Goal: Task Accomplishment & Management: Complete application form

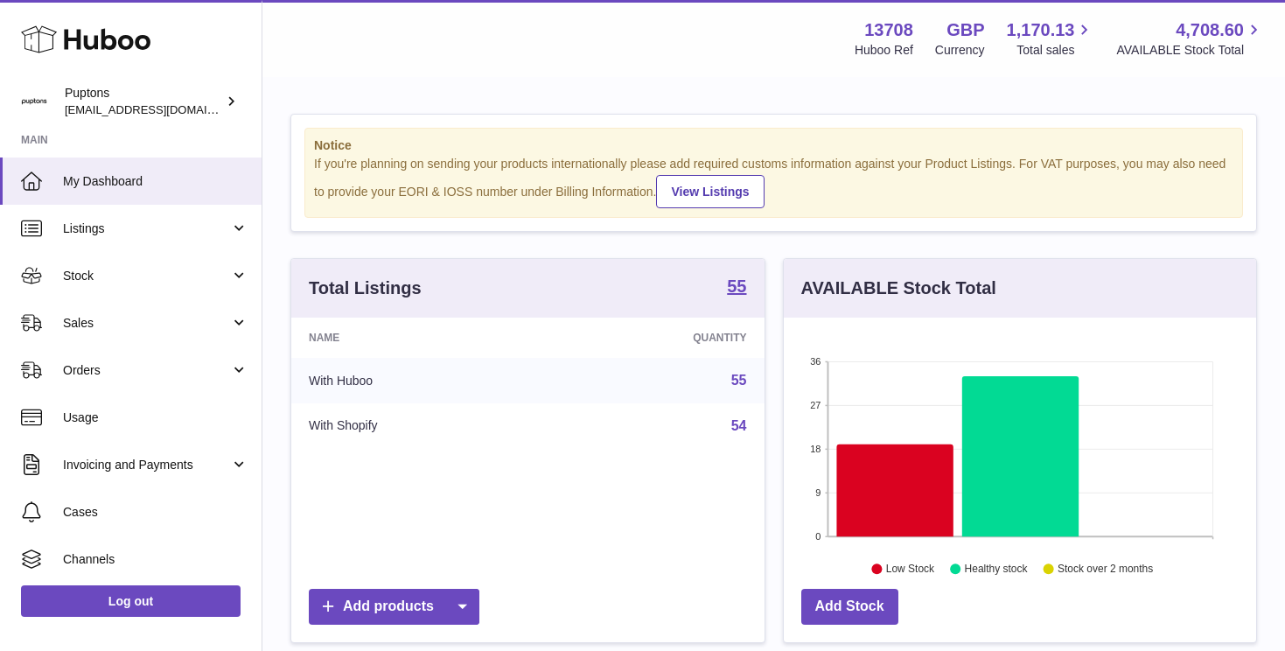
scroll to position [273, 472]
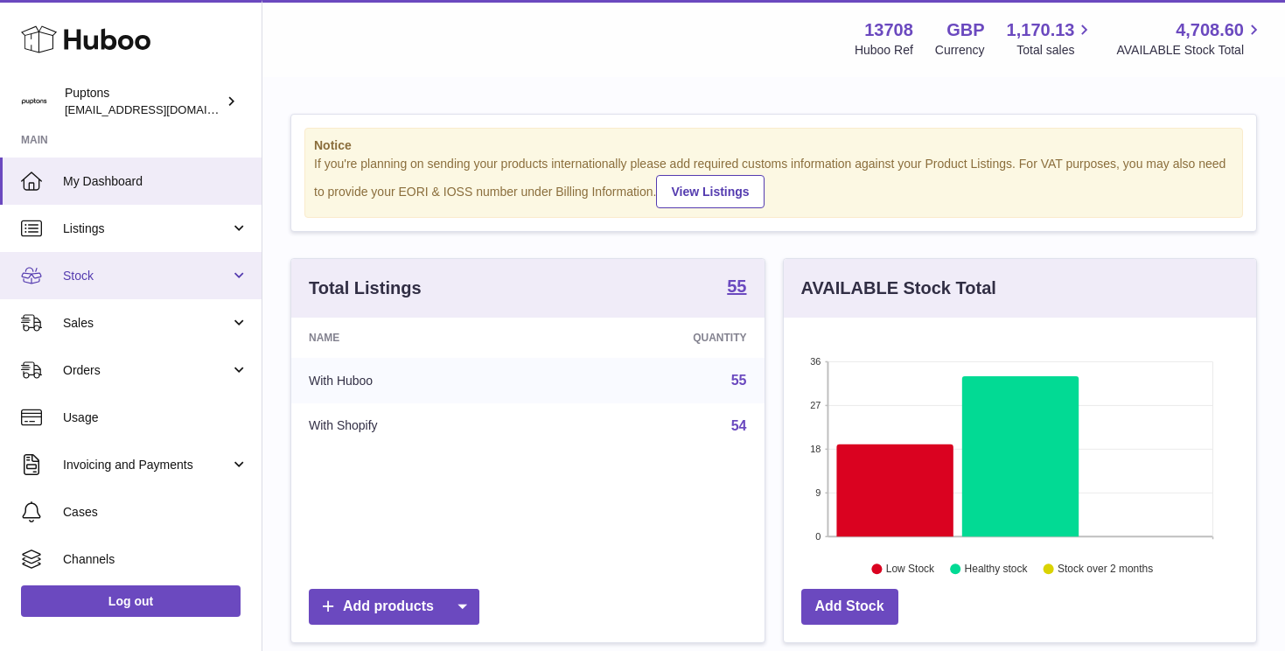
click at [131, 270] on span "Stock" at bounding box center [146, 276] width 167 height 17
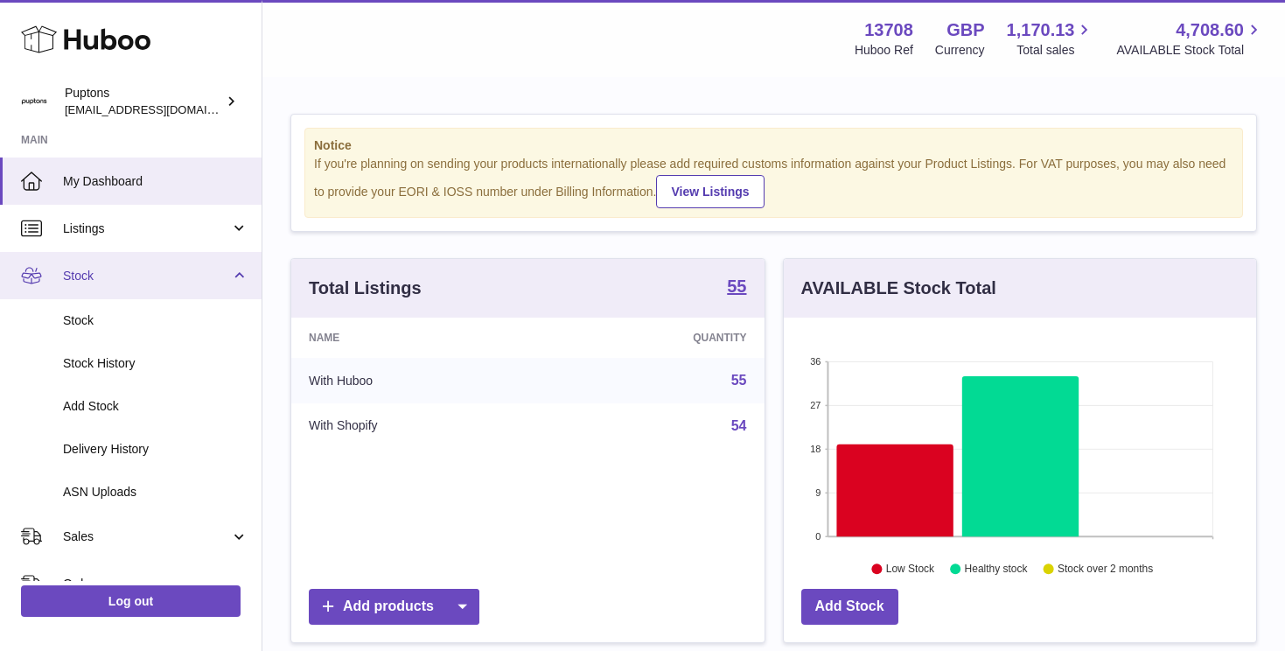
click at [124, 285] on link "Stock" at bounding box center [131, 275] width 262 height 47
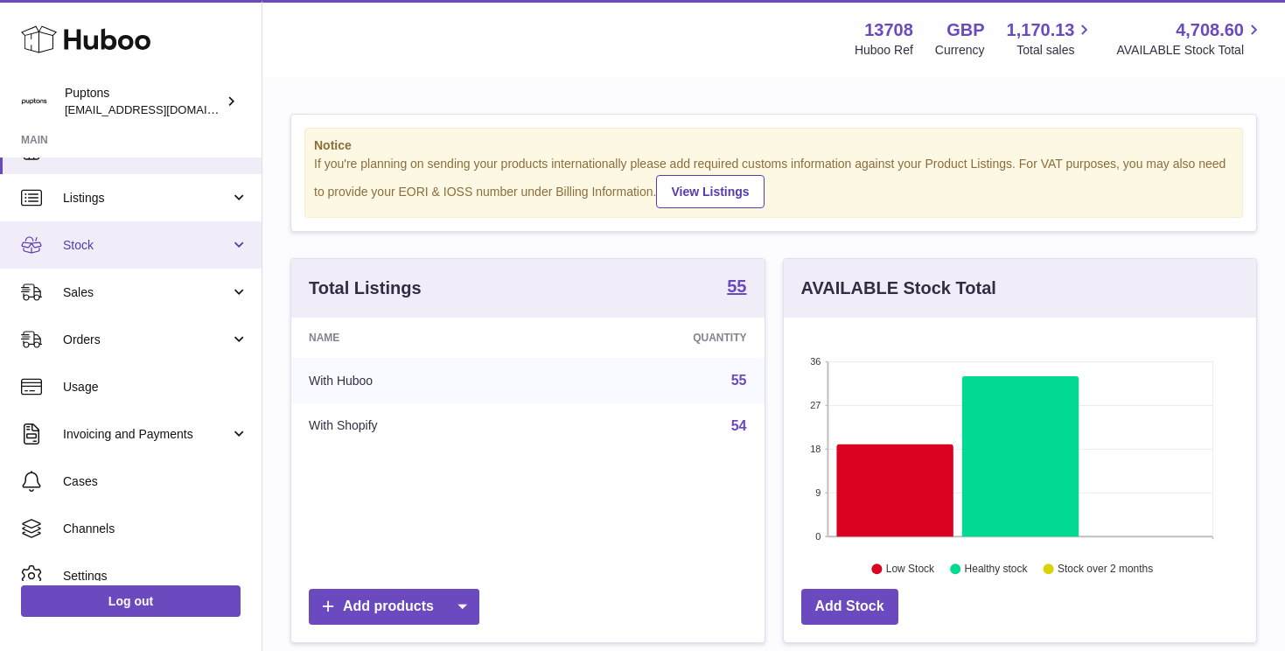
scroll to position [32, 0]
click at [137, 248] on span "Stock" at bounding box center [146, 243] width 167 height 17
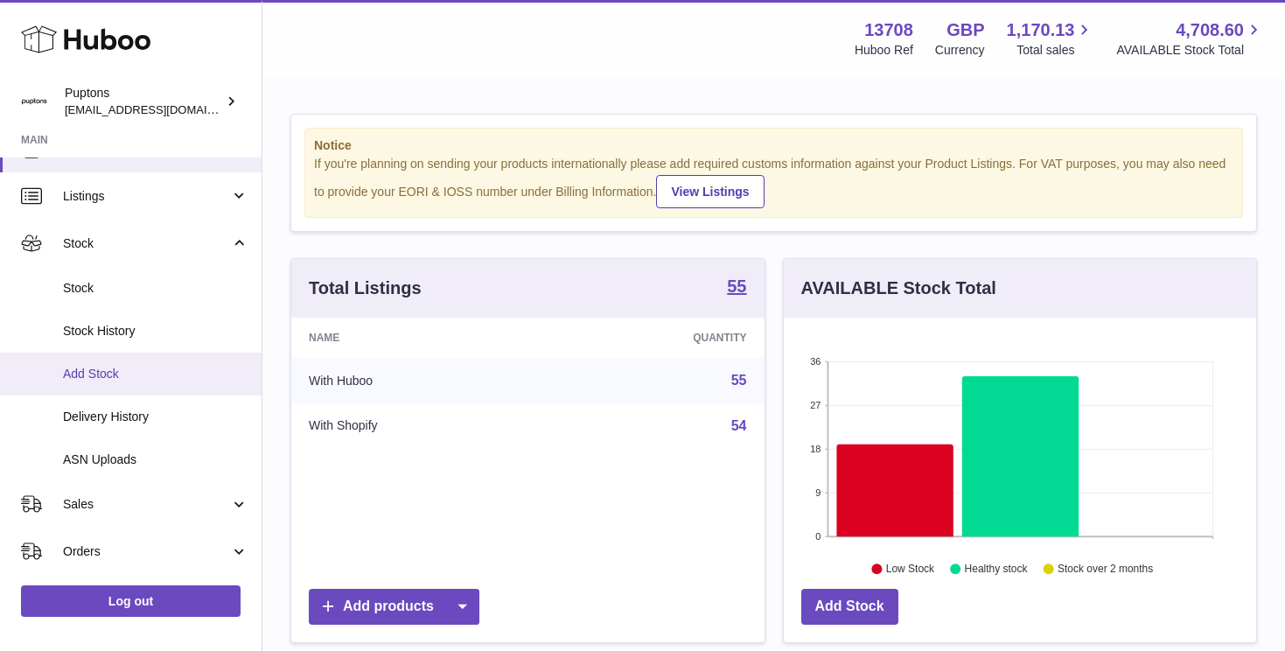
click at [116, 374] on span "Add Stock" at bounding box center [155, 374] width 185 height 17
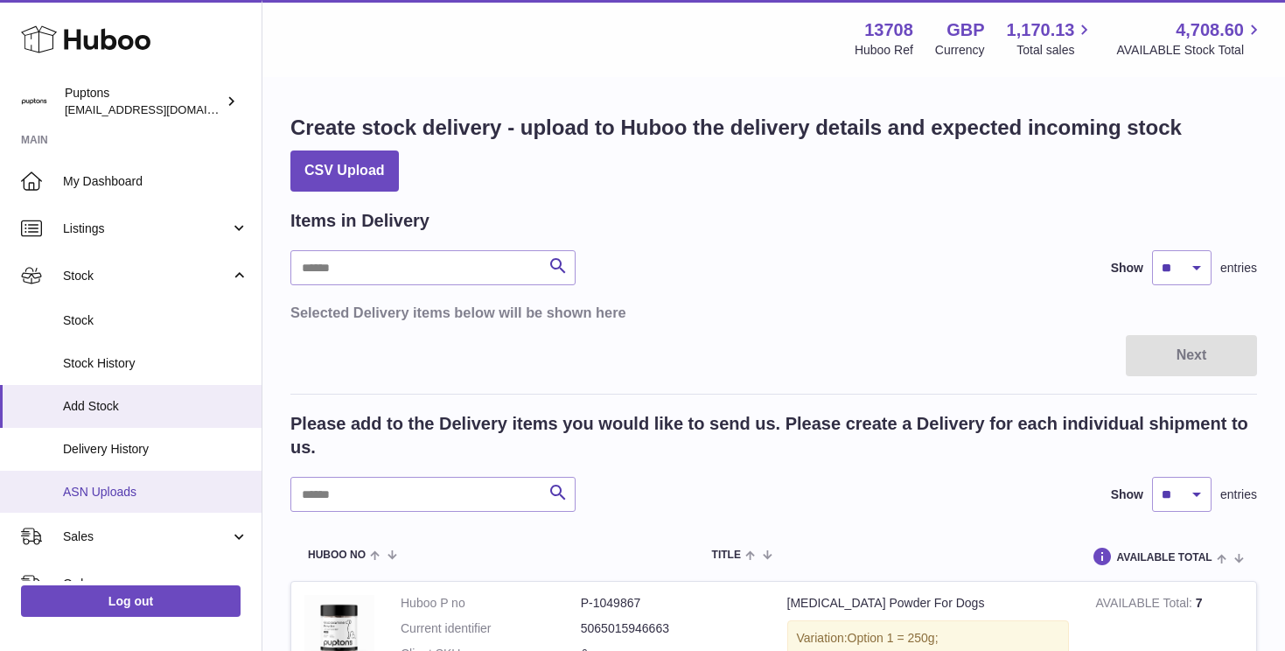
click at [113, 486] on span "ASN Uploads" at bounding box center [155, 492] width 185 height 17
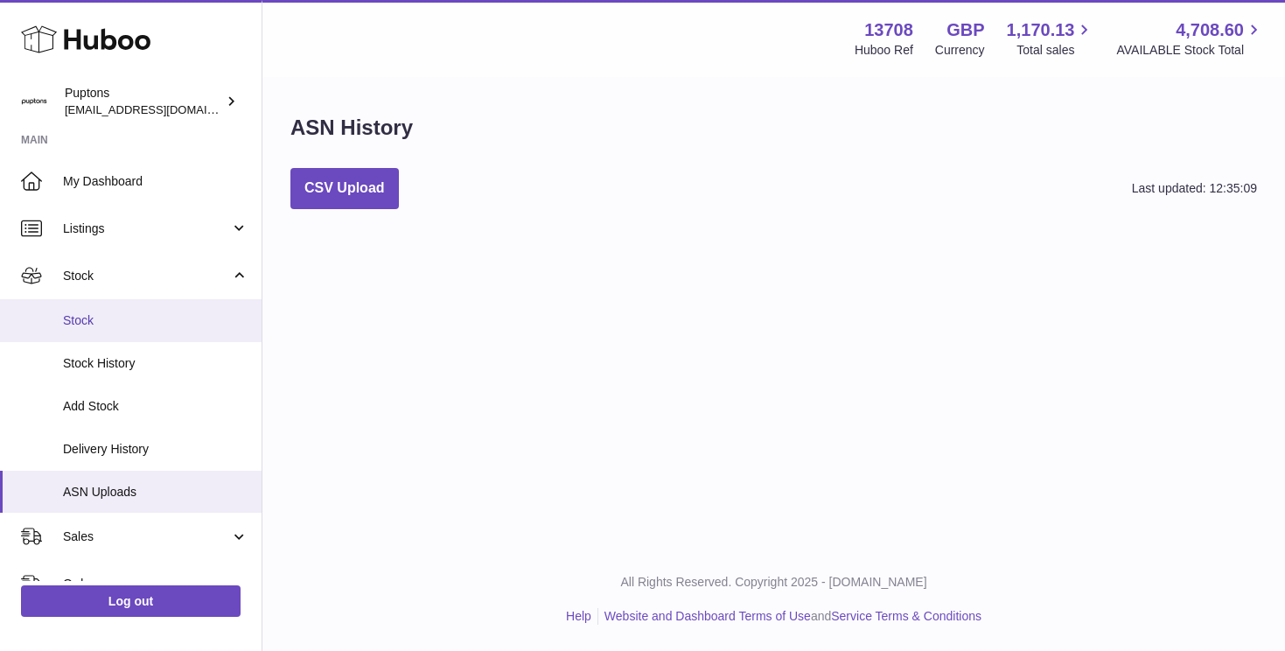
click at [97, 324] on span "Stock" at bounding box center [155, 320] width 185 height 17
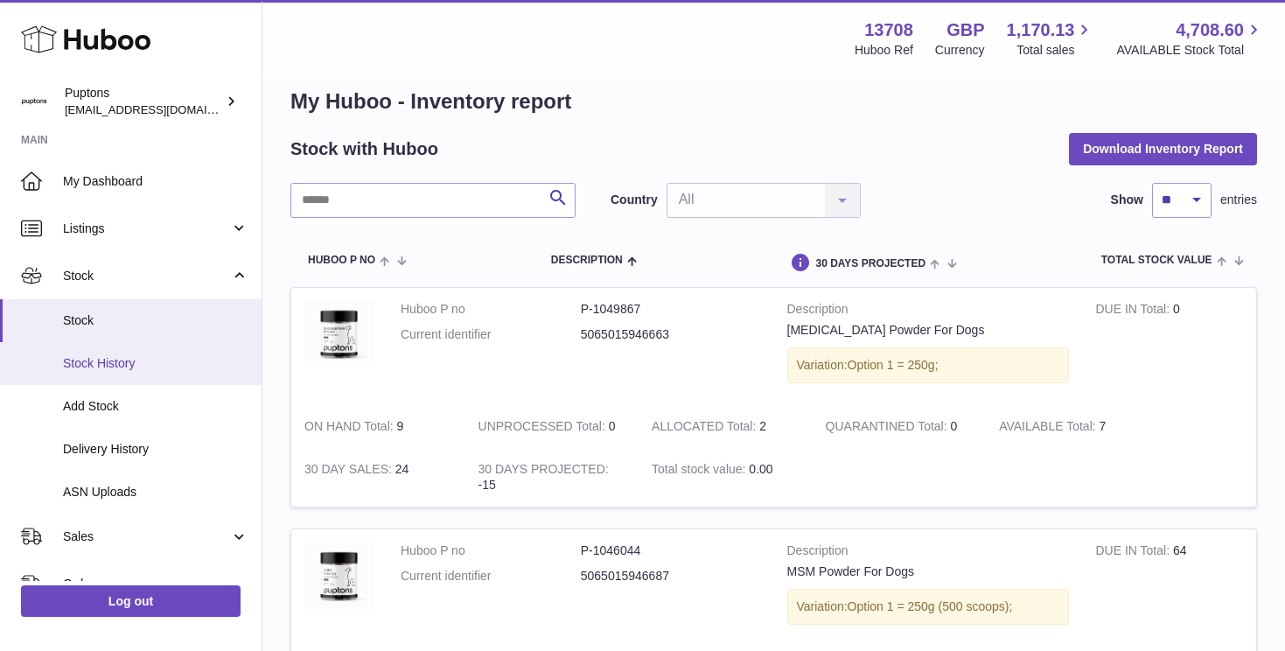
click at [122, 372] on link "Stock History" at bounding box center [131, 363] width 262 height 43
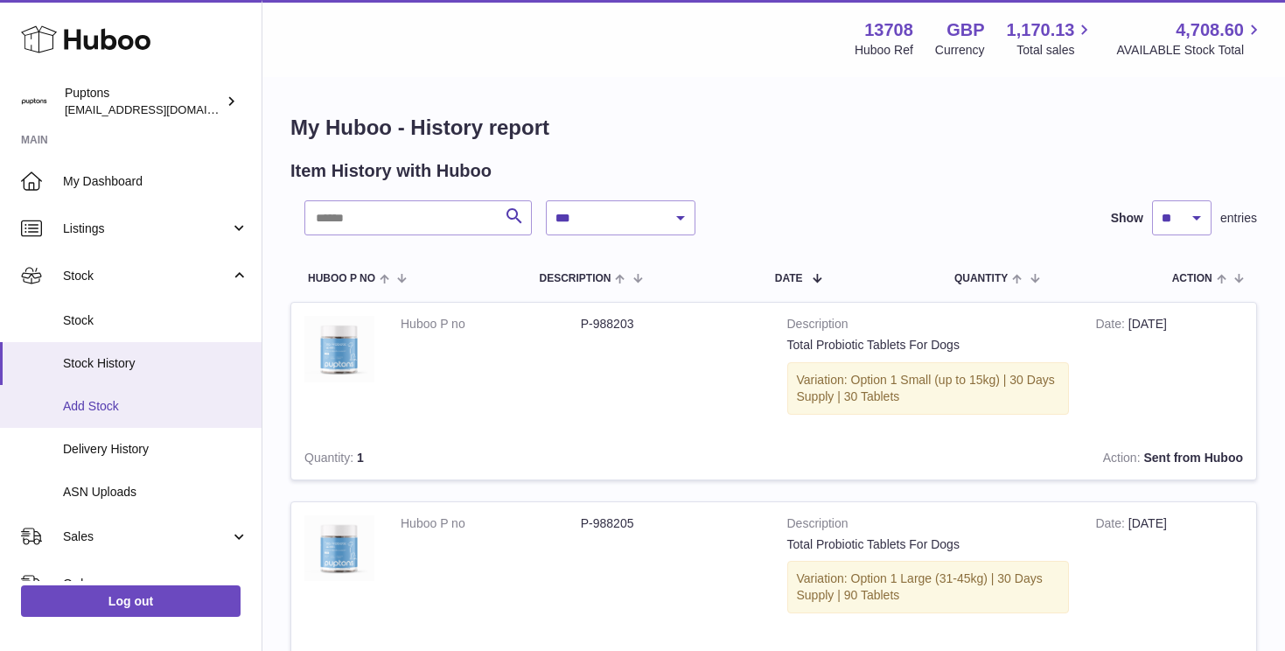
click at [96, 406] on span "Add Stock" at bounding box center [155, 406] width 185 height 17
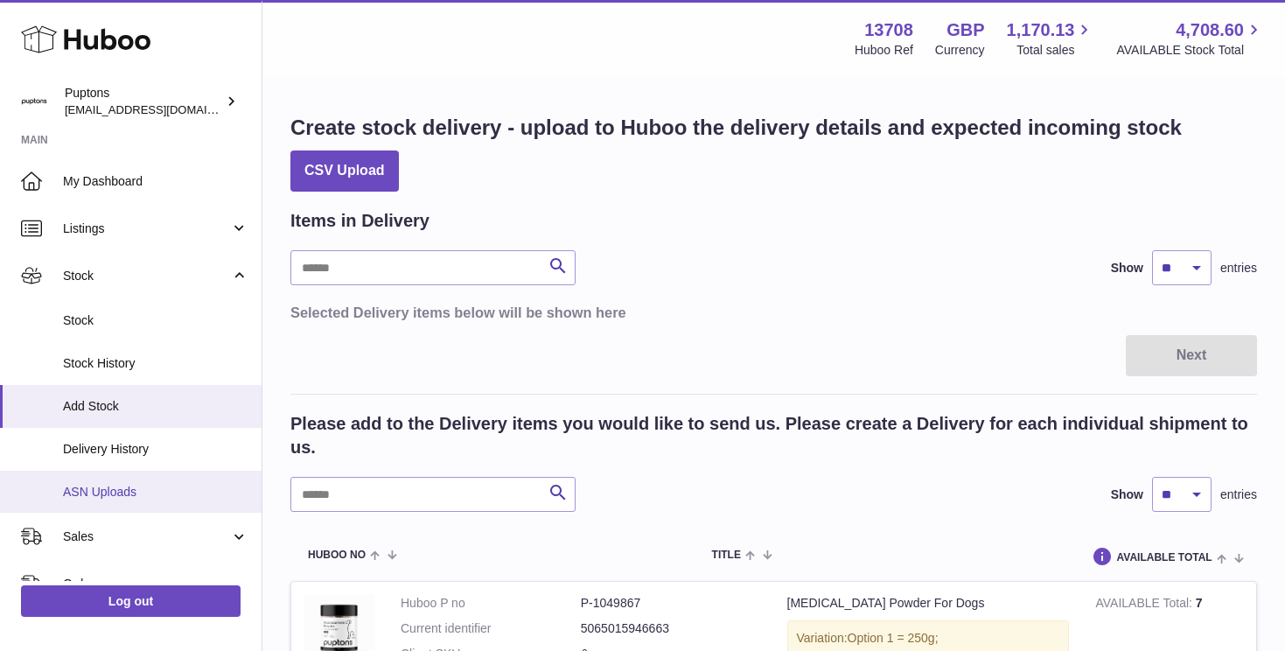
click at [93, 494] on span "ASN Uploads" at bounding box center [155, 492] width 185 height 17
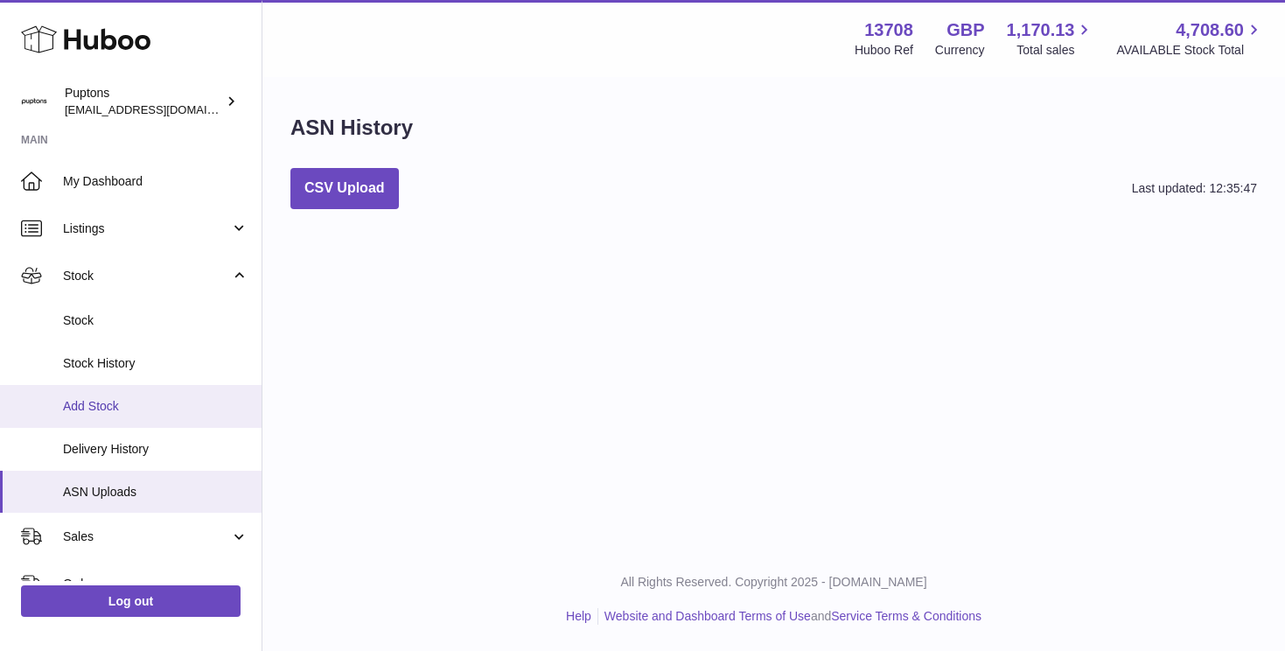
click at [94, 408] on span "Add Stock" at bounding box center [155, 406] width 185 height 17
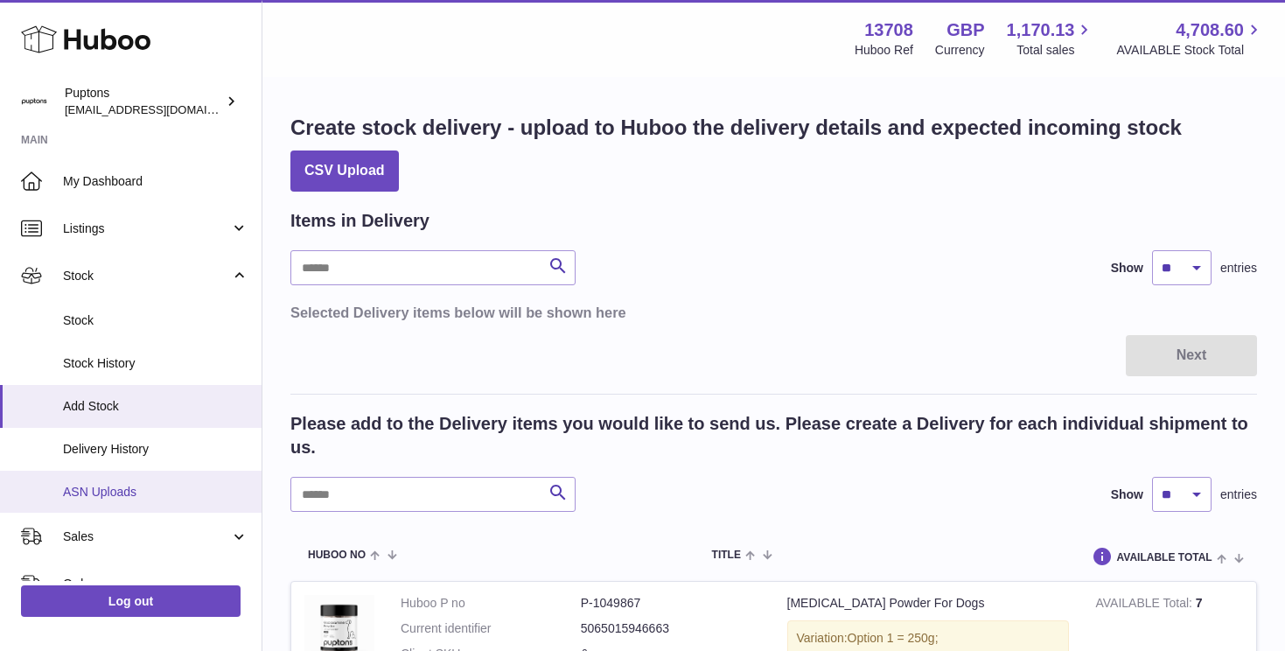
click at [98, 493] on span "ASN Uploads" at bounding box center [155, 492] width 185 height 17
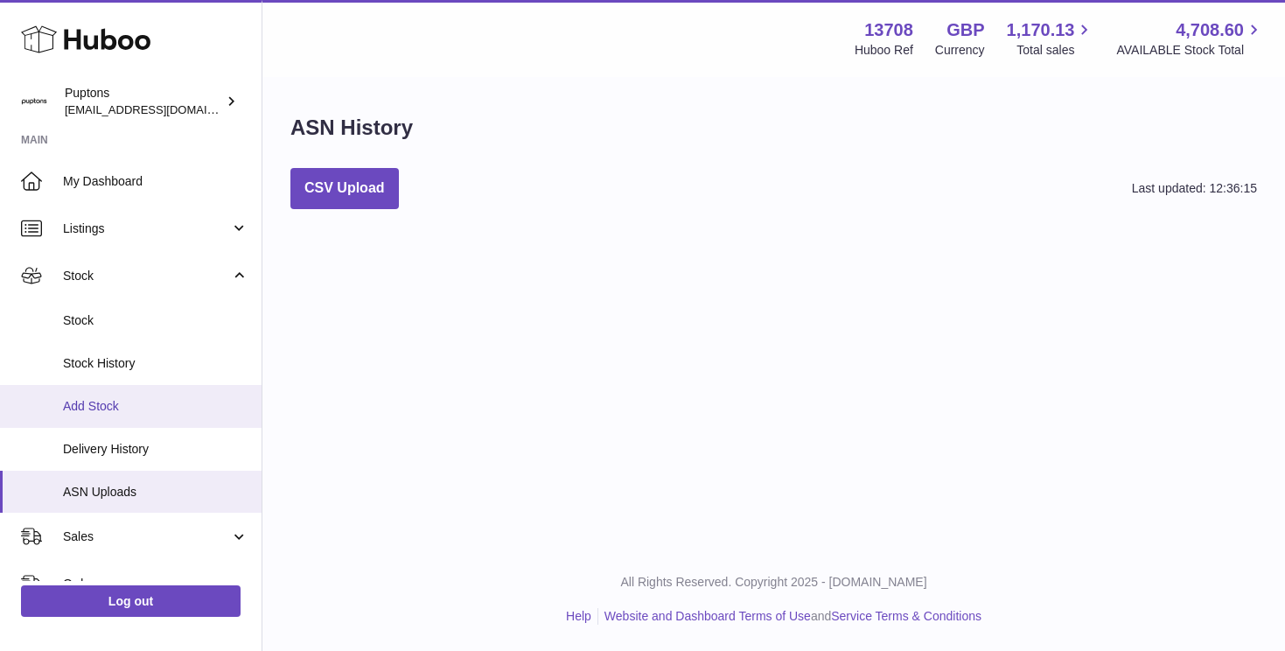
click at [102, 409] on span "Add Stock" at bounding box center [155, 406] width 185 height 17
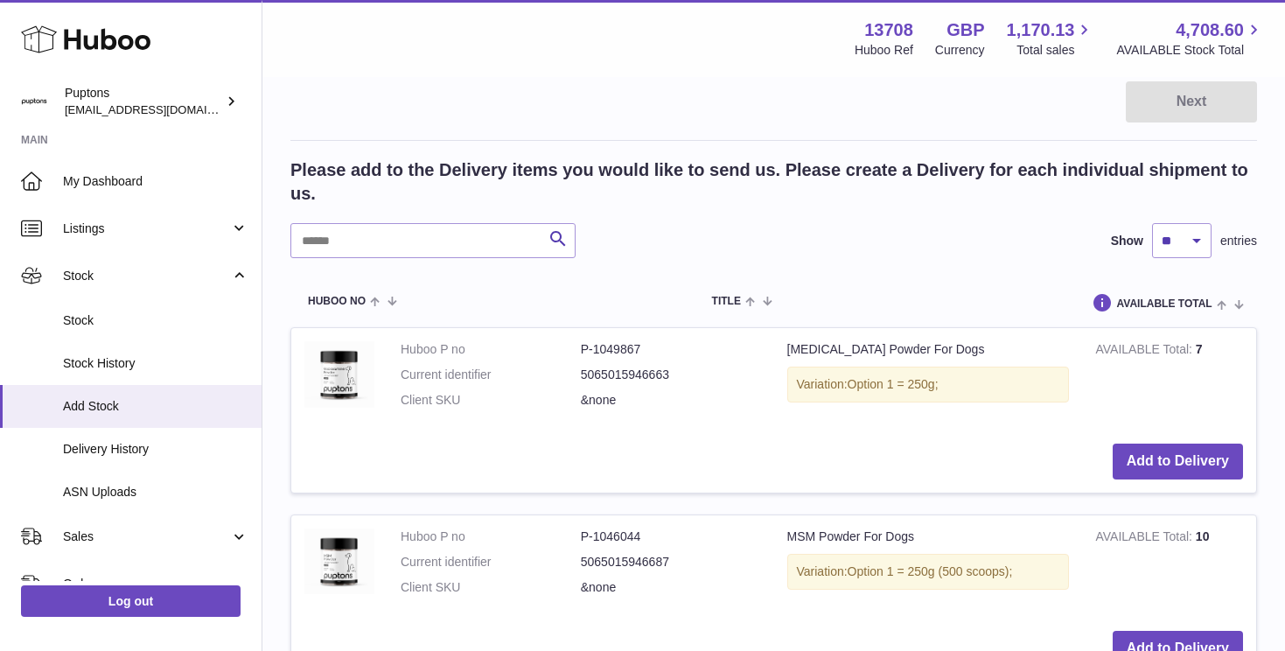
scroll to position [257, 0]
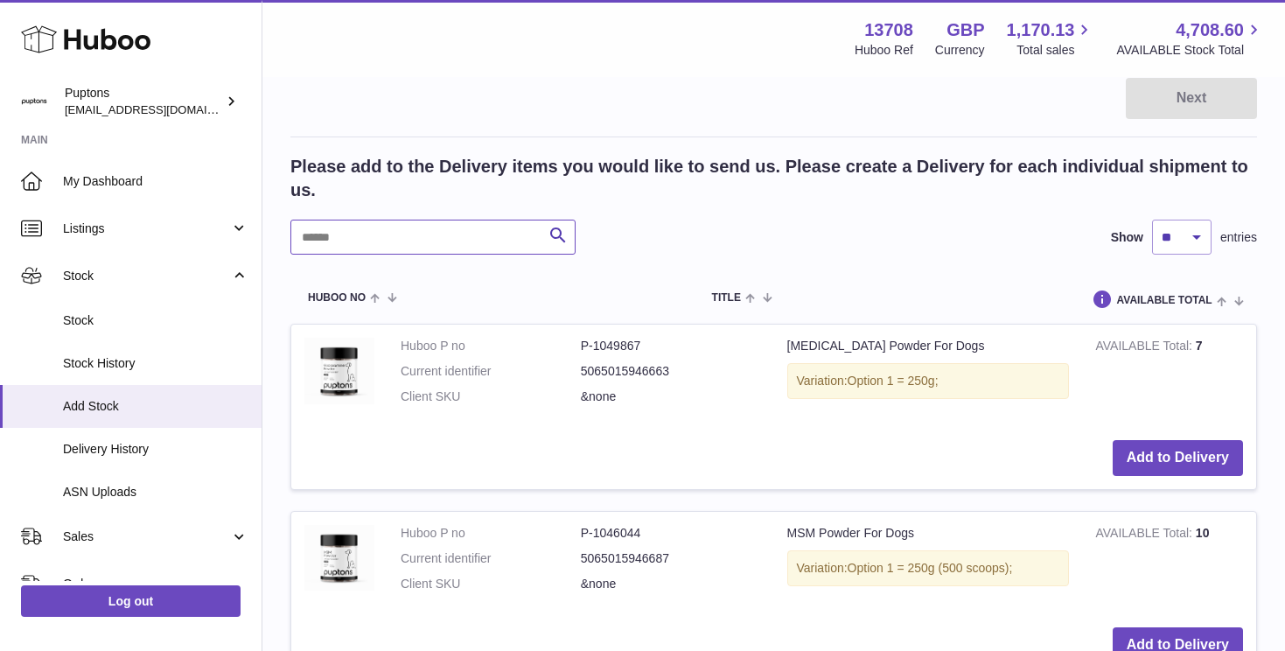
click at [386, 243] on input "text" at bounding box center [432, 237] width 285 height 35
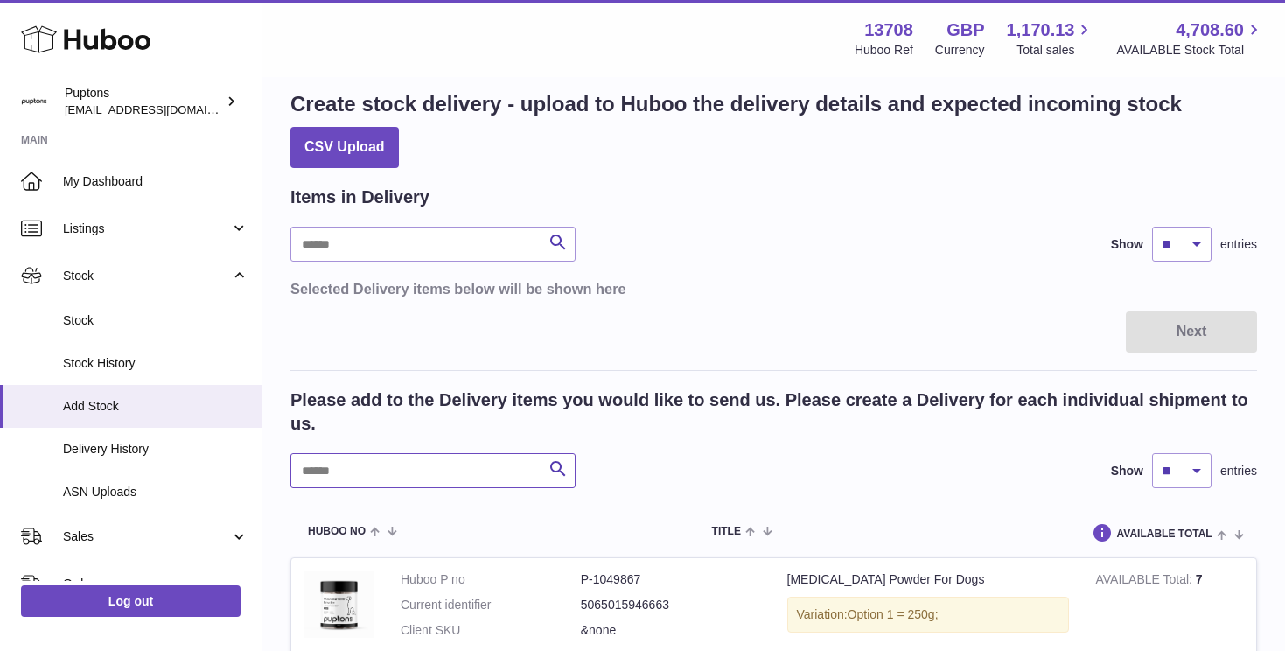
scroll to position [0, 0]
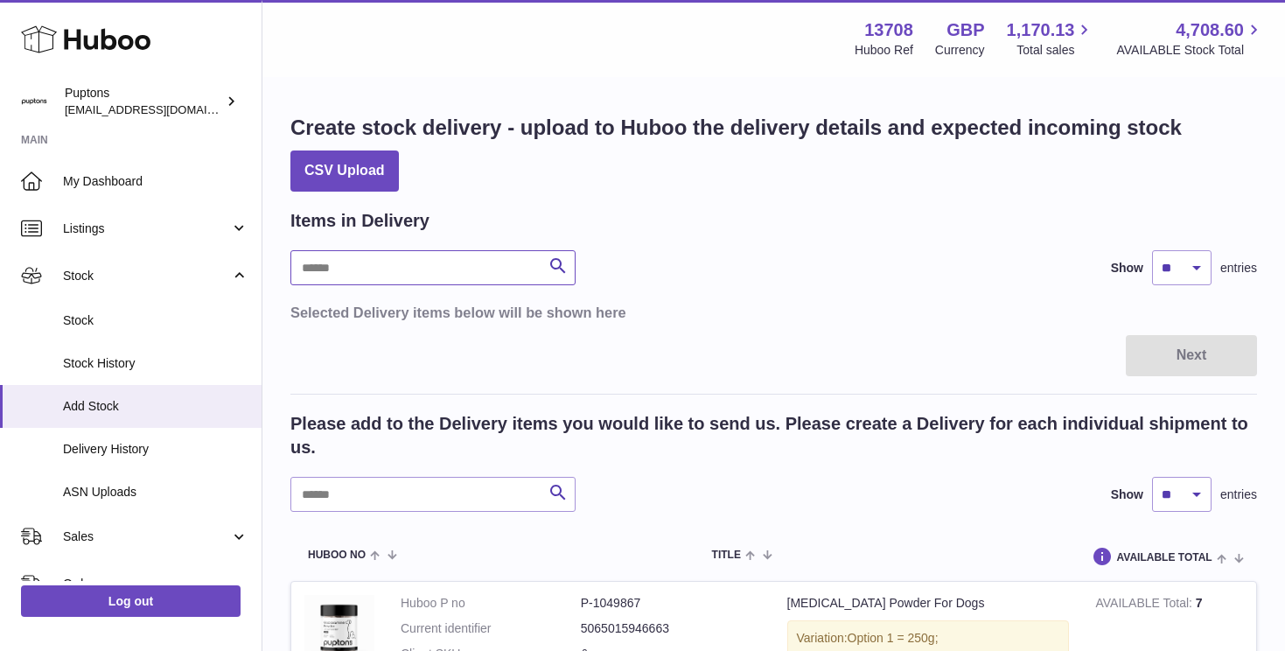
click at [334, 270] on input "text" at bounding box center [432, 267] width 285 height 35
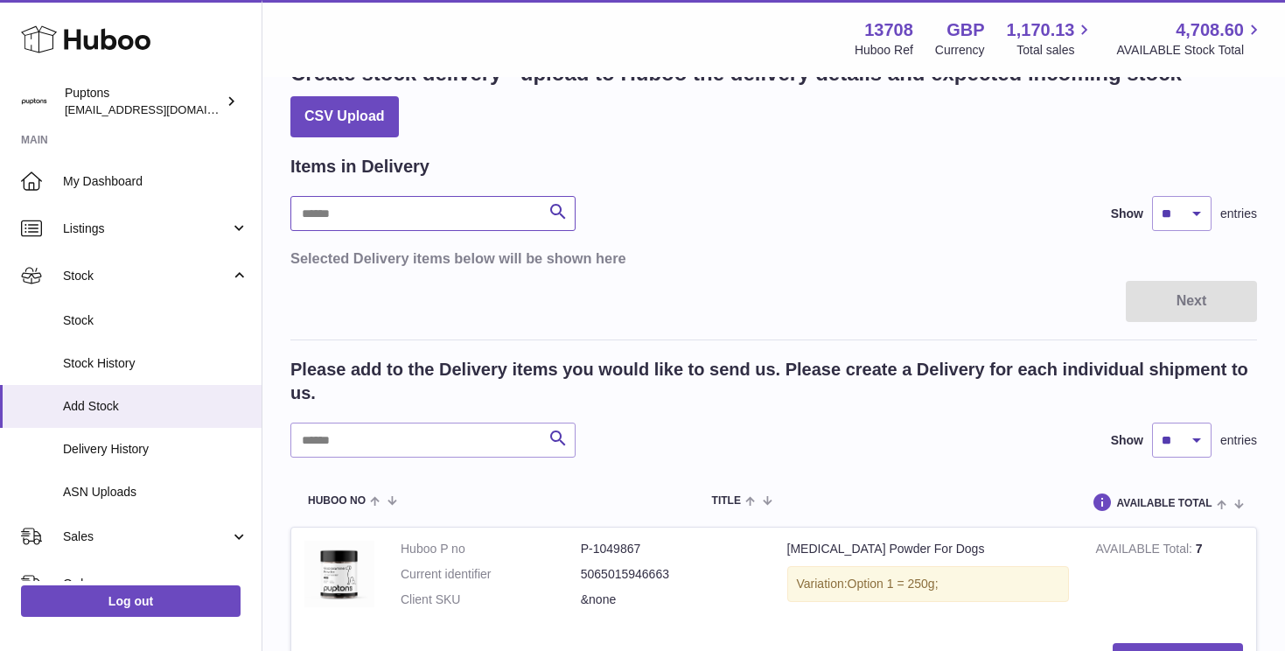
scroll to position [55, 0]
click at [390, 435] on input "text" at bounding box center [432, 439] width 285 height 35
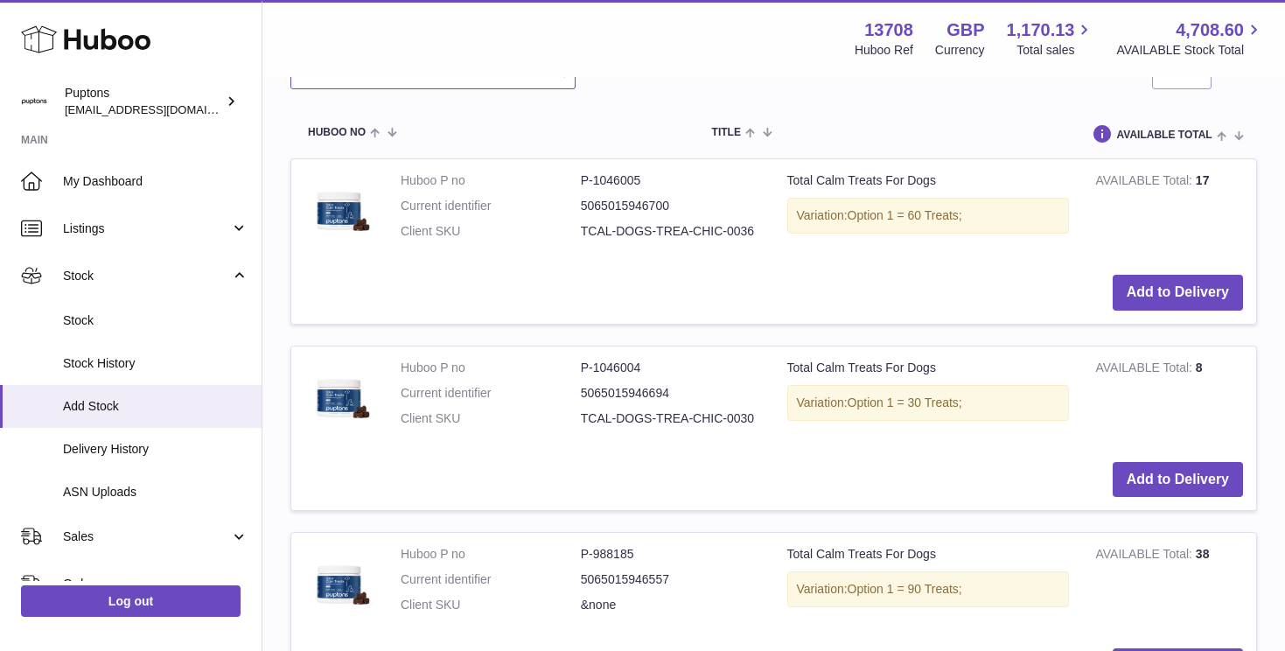
scroll to position [437, 0]
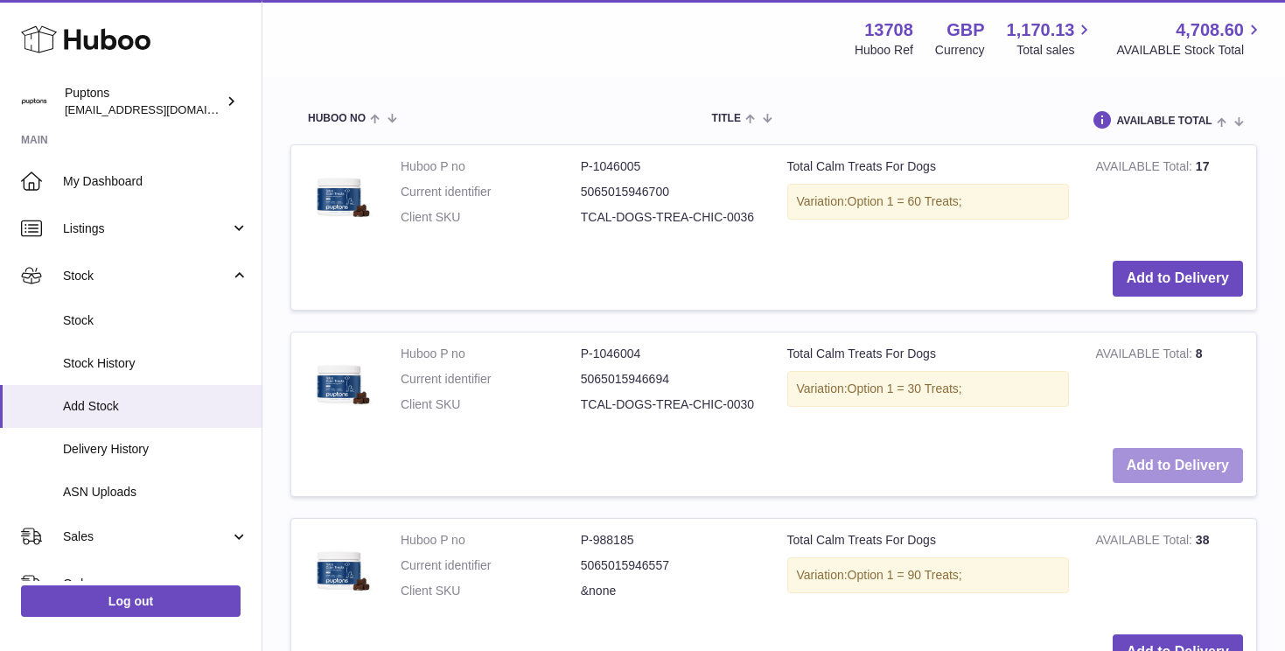
type input "****"
click at [1164, 466] on button "Add to Delivery" at bounding box center [1178, 466] width 130 height 36
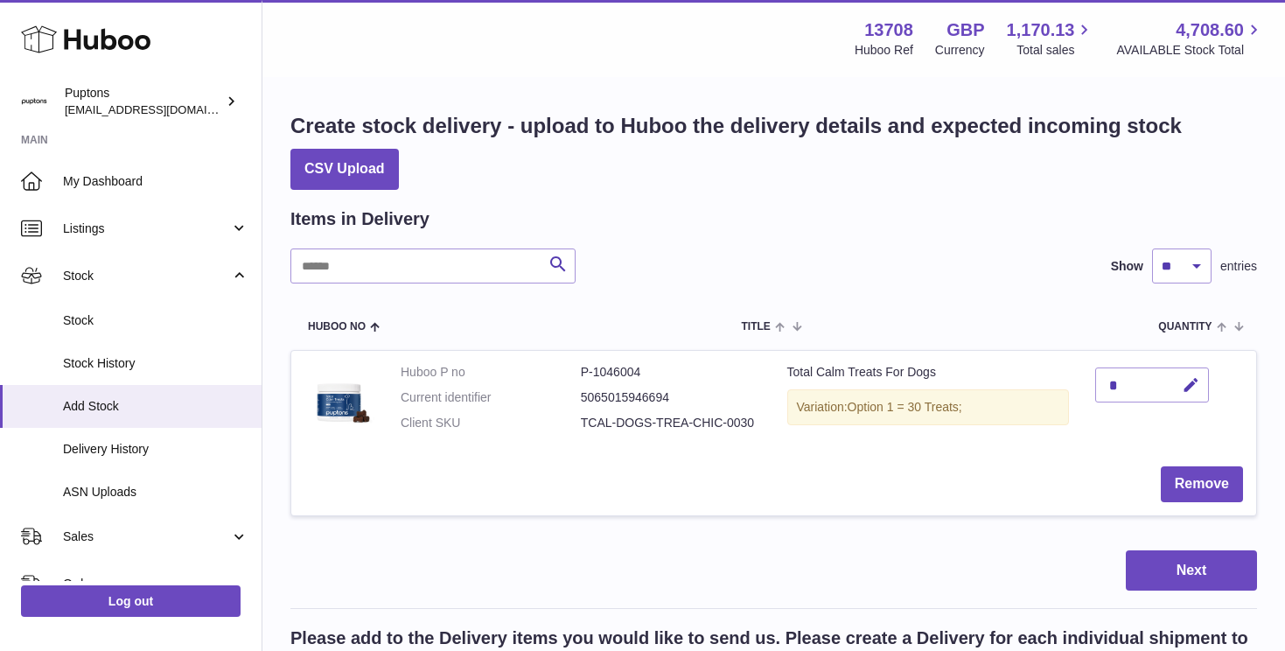
scroll to position [3, 0]
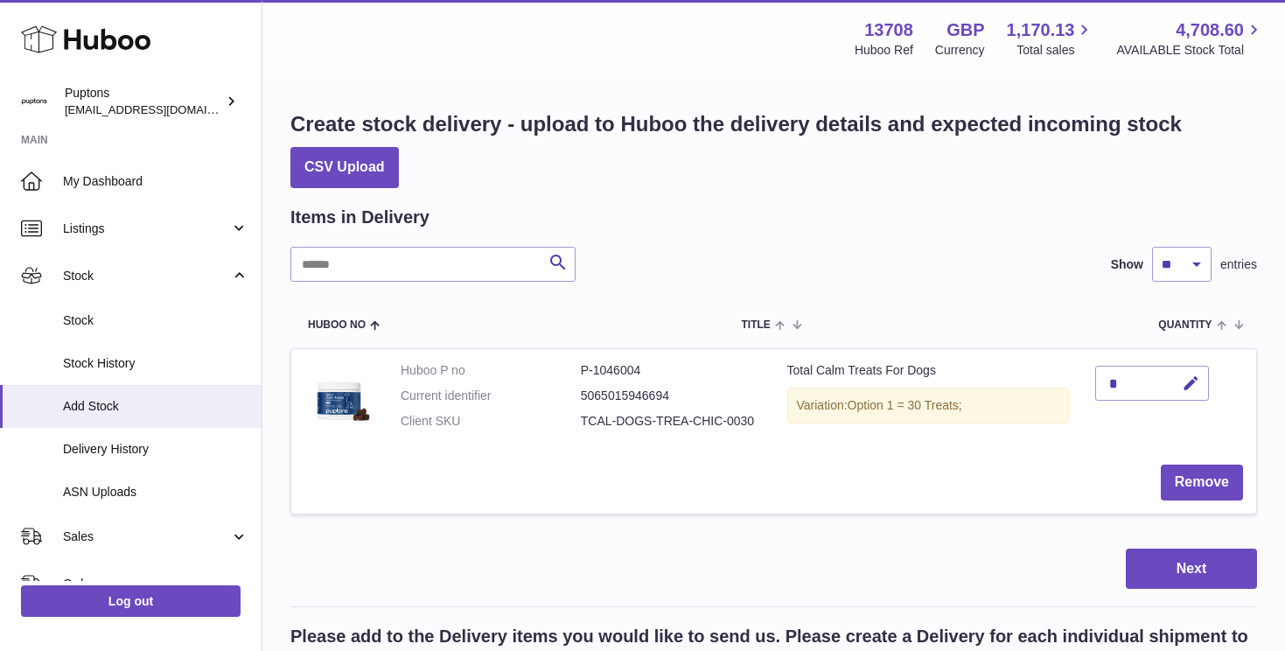
click at [1124, 381] on div "*" at bounding box center [1152, 383] width 114 height 35
click at [1121, 382] on div "*" at bounding box center [1152, 383] width 114 height 35
drag, startPoint x: 1107, startPoint y: 382, endPoint x: 1124, endPoint y: 382, distance: 17.5
click at [1124, 382] on div "*" at bounding box center [1152, 383] width 114 height 35
click at [1194, 388] on icon "button" at bounding box center [1191, 383] width 18 height 18
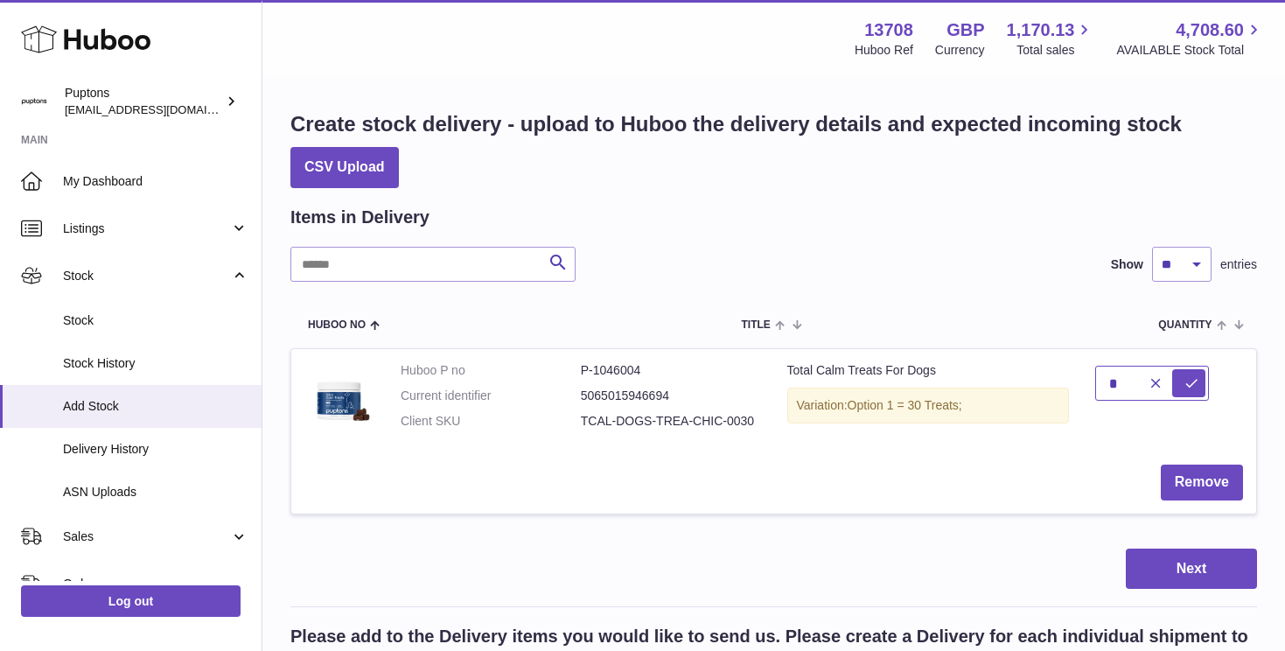
drag, startPoint x: 1122, startPoint y: 382, endPoint x: 1099, endPoint y: 382, distance: 22.7
click at [1099, 382] on input "*" at bounding box center [1152, 383] width 114 height 35
type input "**"
click at [1192, 382] on icon "submit" at bounding box center [1192, 383] width 16 height 16
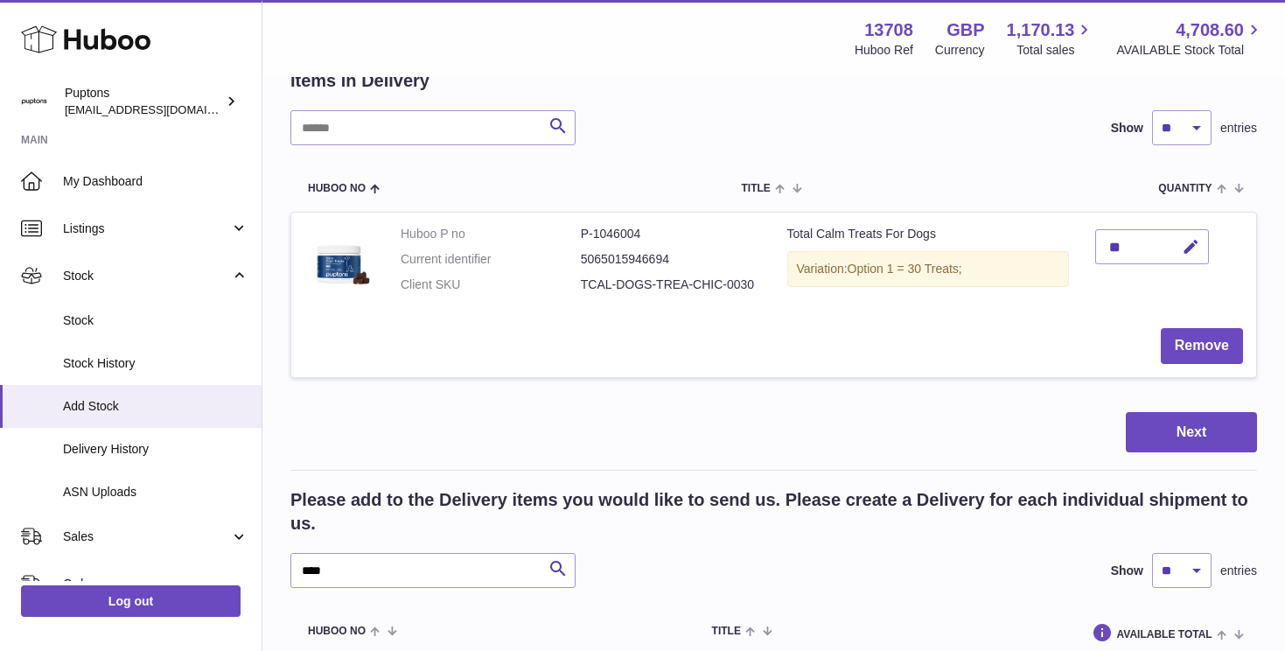
scroll to position [208, 0]
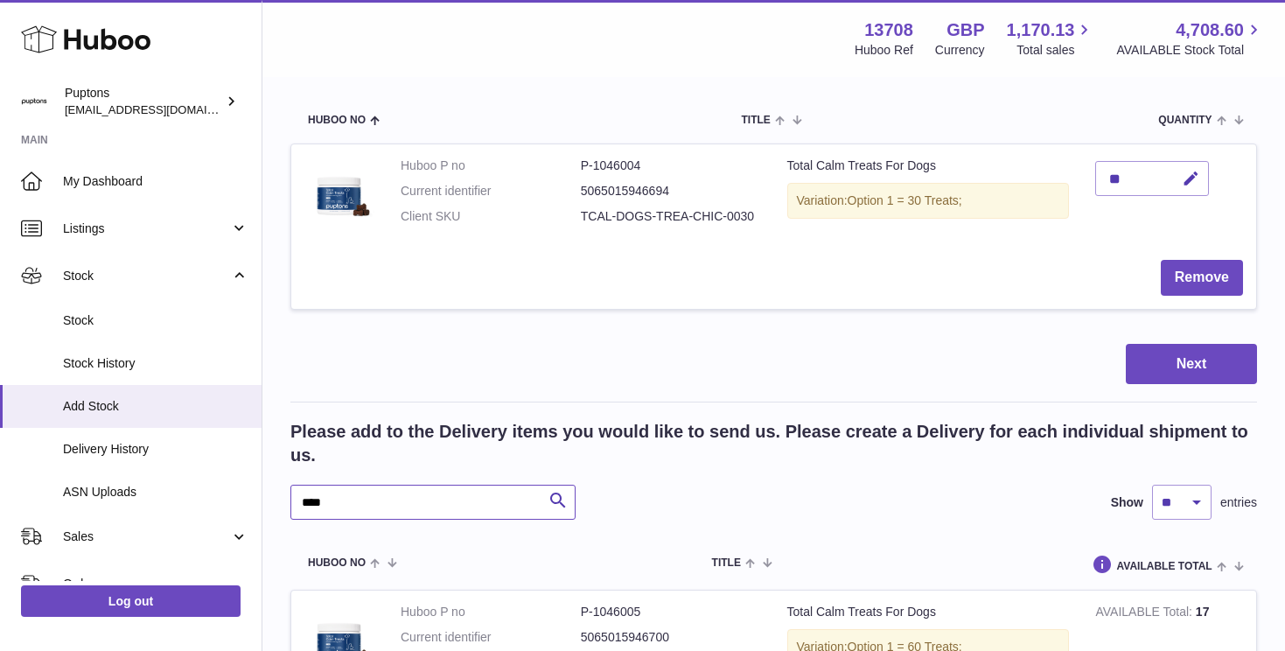
drag, startPoint x: 371, startPoint y: 497, endPoint x: 311, endPoint y: 494, distance: 60.4
click at [311, 494] on input "****" at bounding box center [432, 502] width 285 height 35
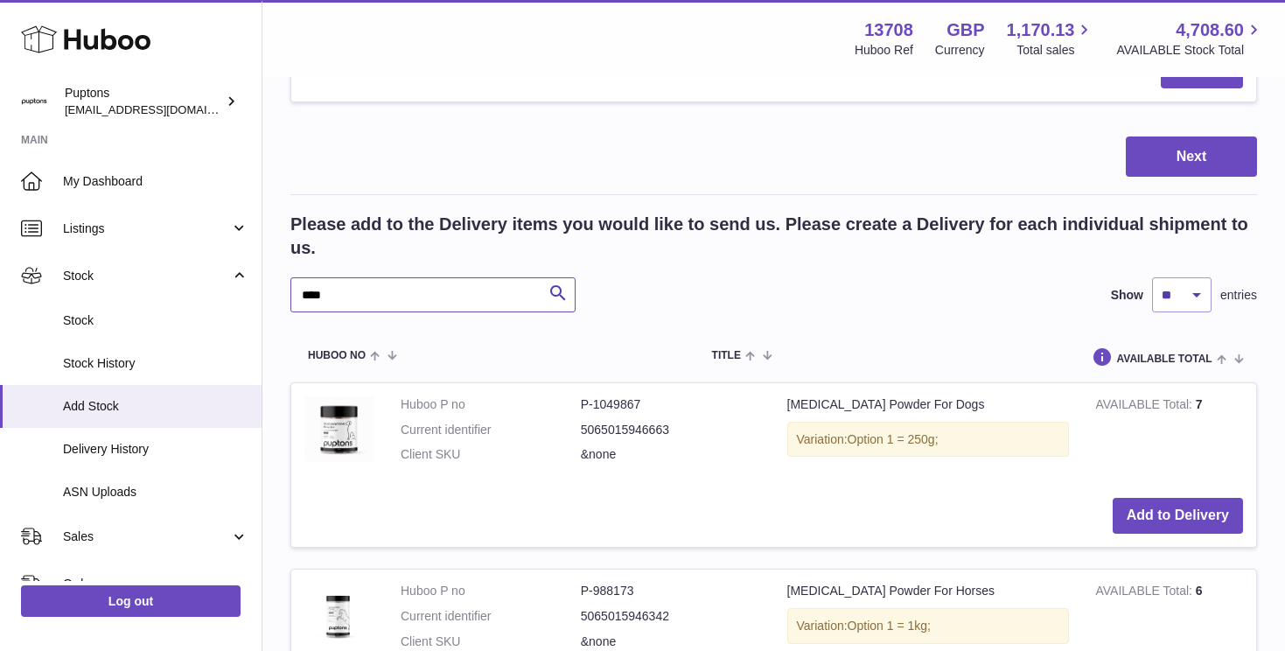
scroll to position [416, 0]
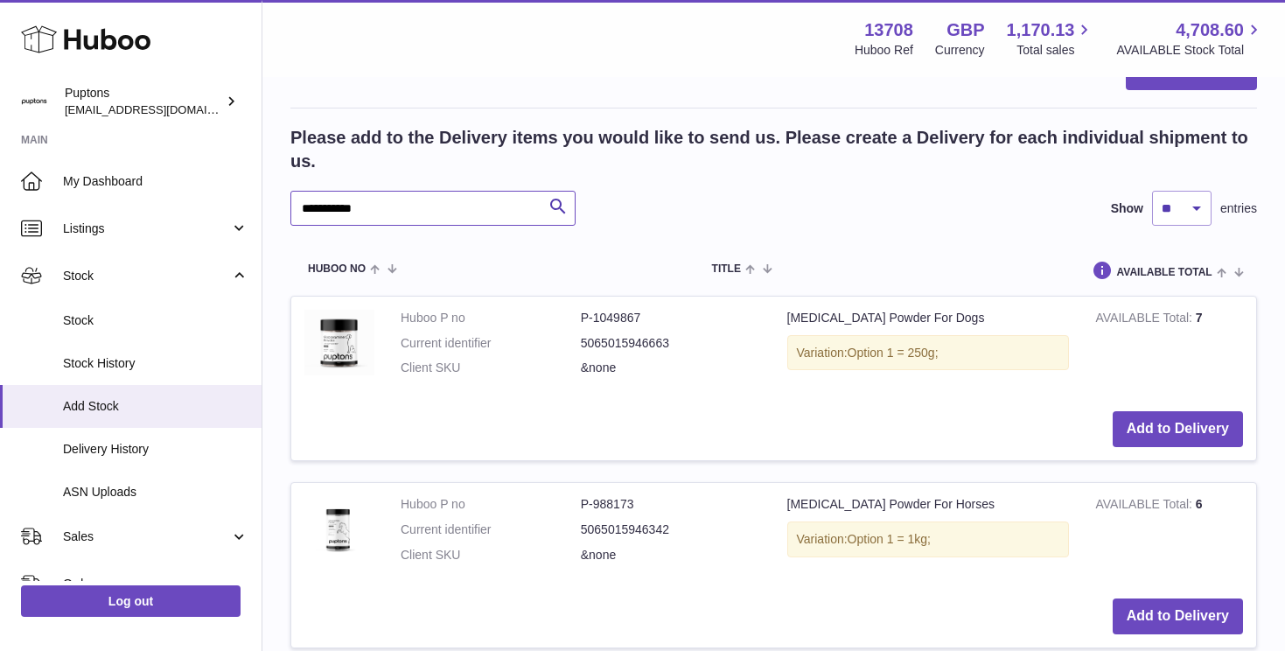
scroll to position [503, 0]
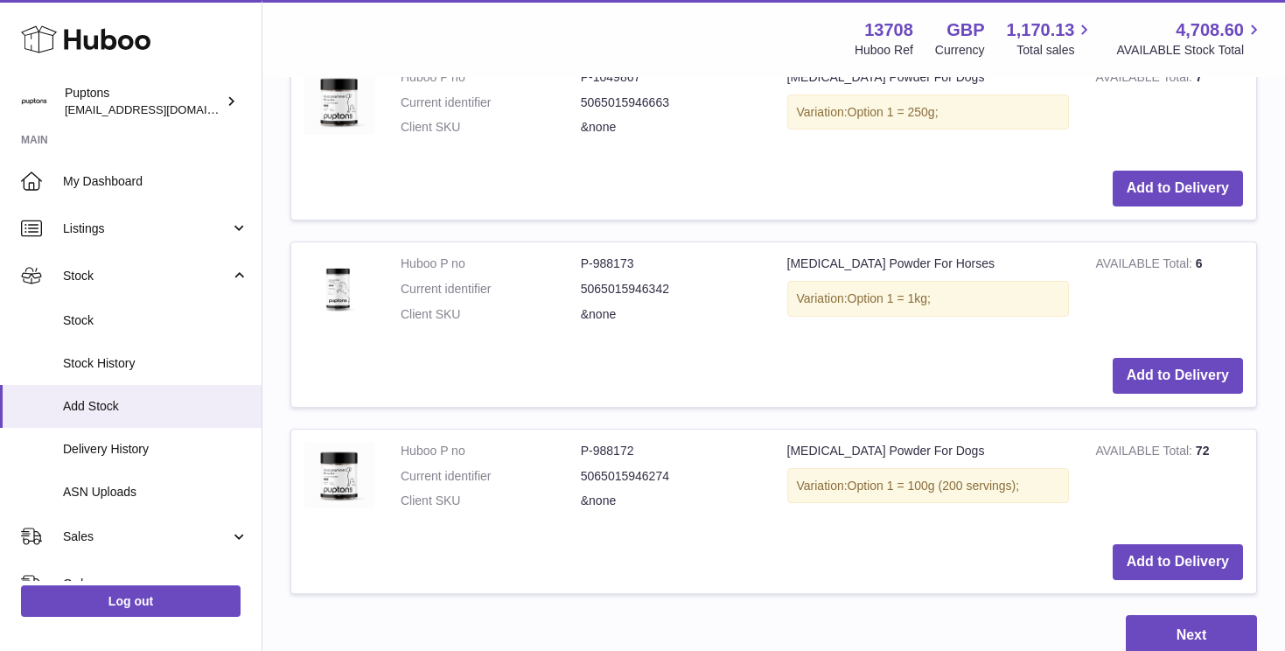
scroll to position [632, 0]
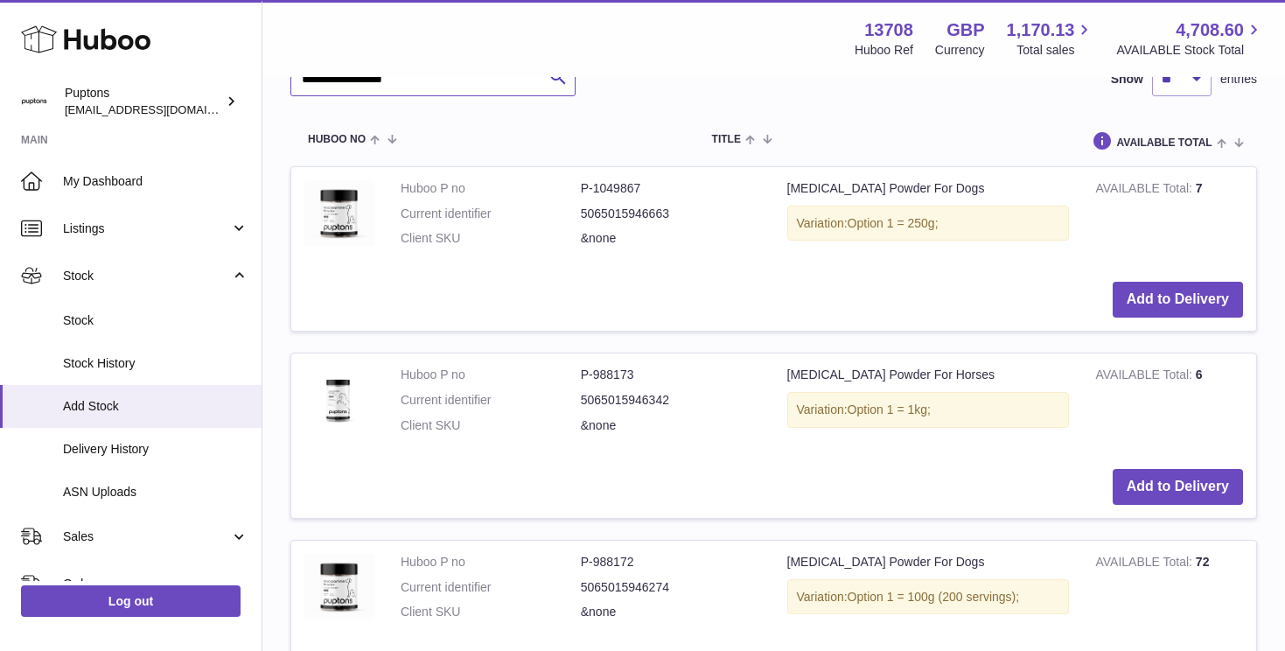
type input "**********"
click at [1185, 303] on button "Add to Delivery" at bounding box center [1178, 300] width 130 height 36
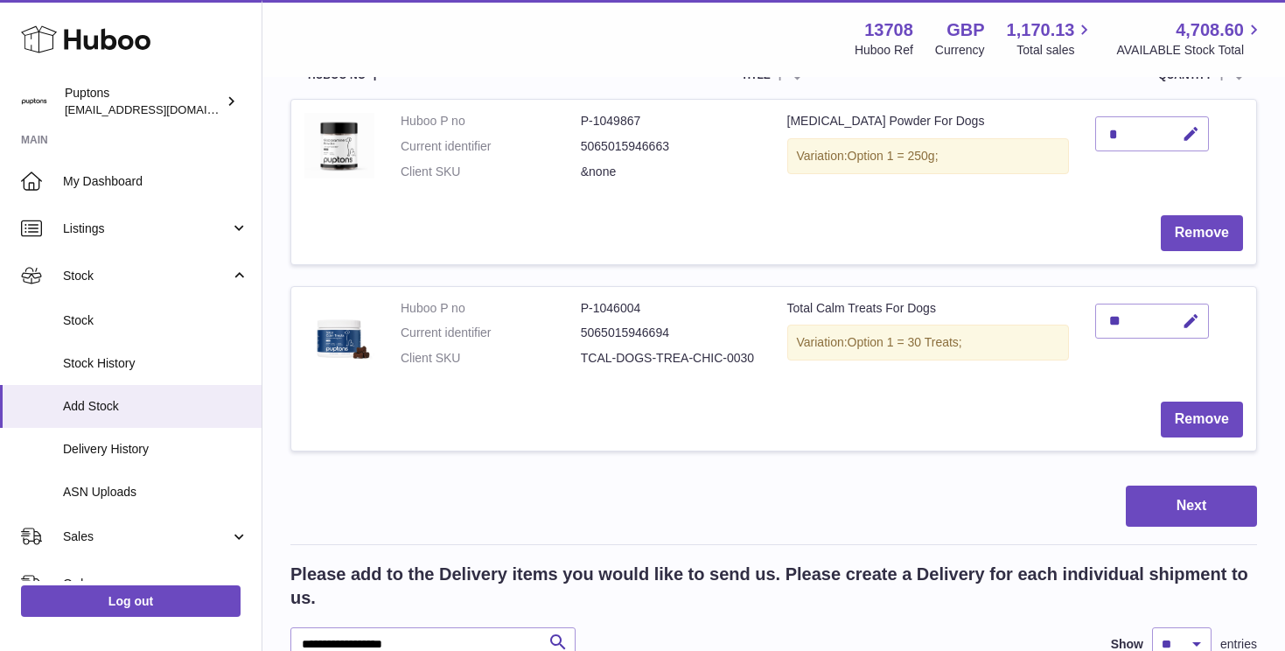
scroll to position [198, 0]
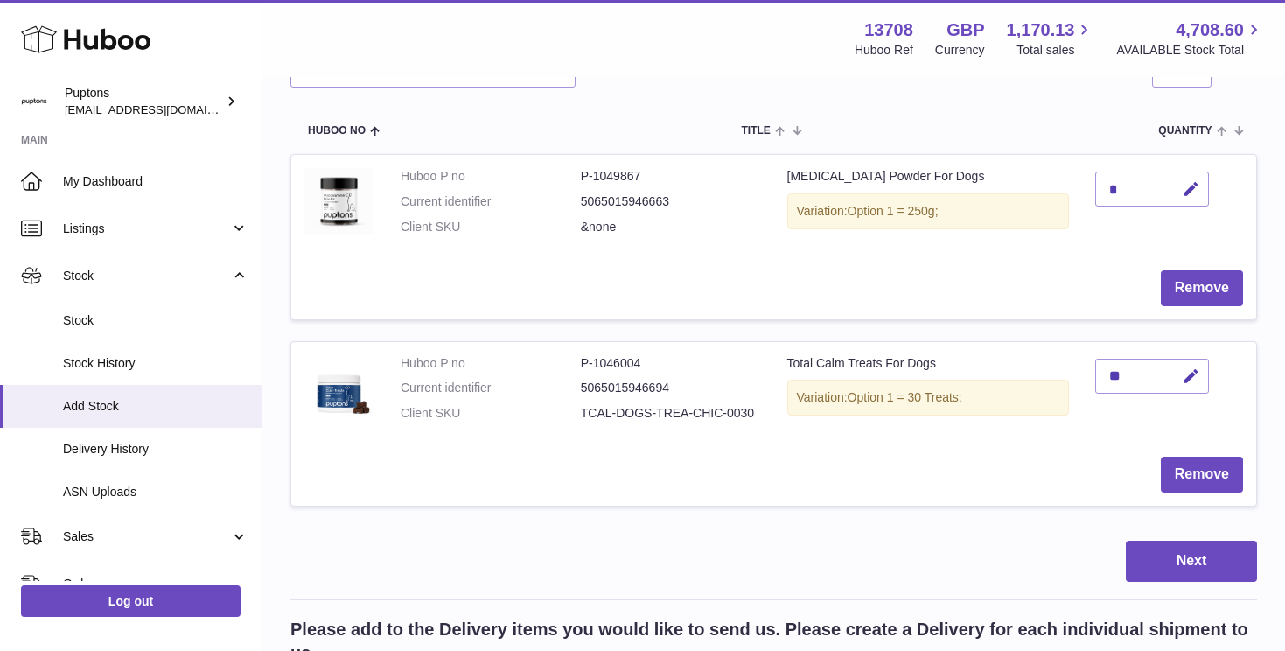
click at [1127, 192] on div "*" at bounding box center [1152, 188] width 114 height 35
click at [1186, 193] on icon "button" at bounding box center [1191, 189] width 18 height 18
type input "**"
click at [1185, 182] on icon "submit" at bounding box center [1192, 189] width 16 height 16
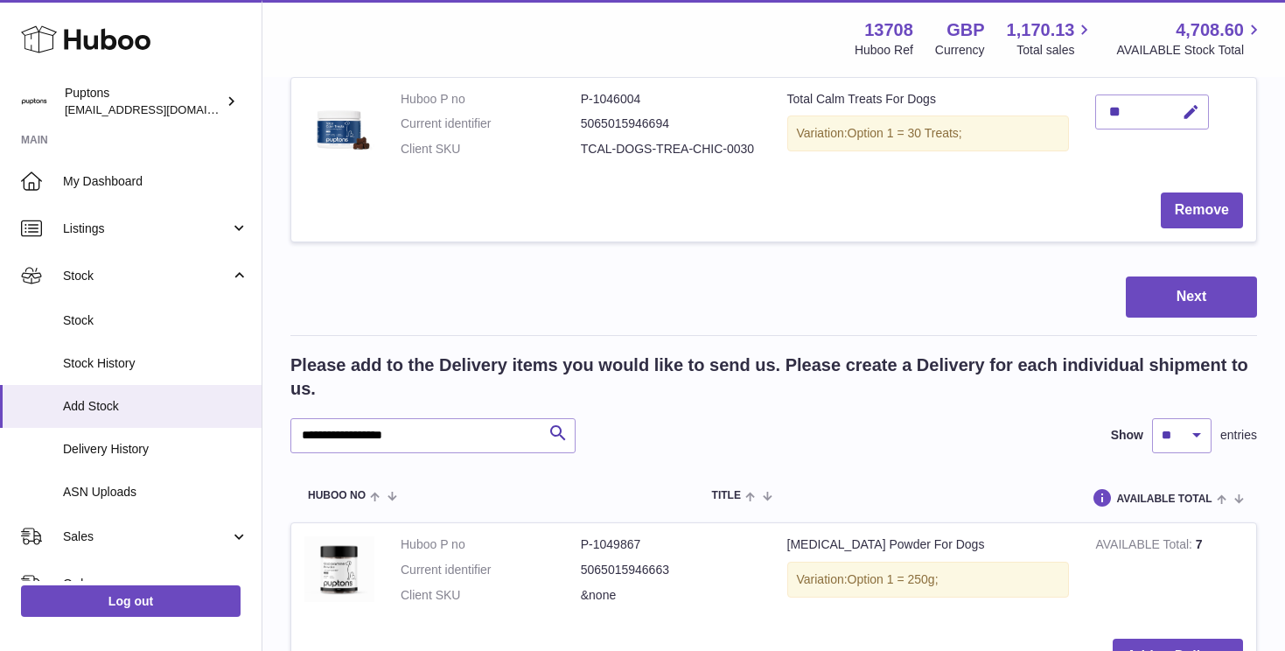
scroll to position [486, 0]
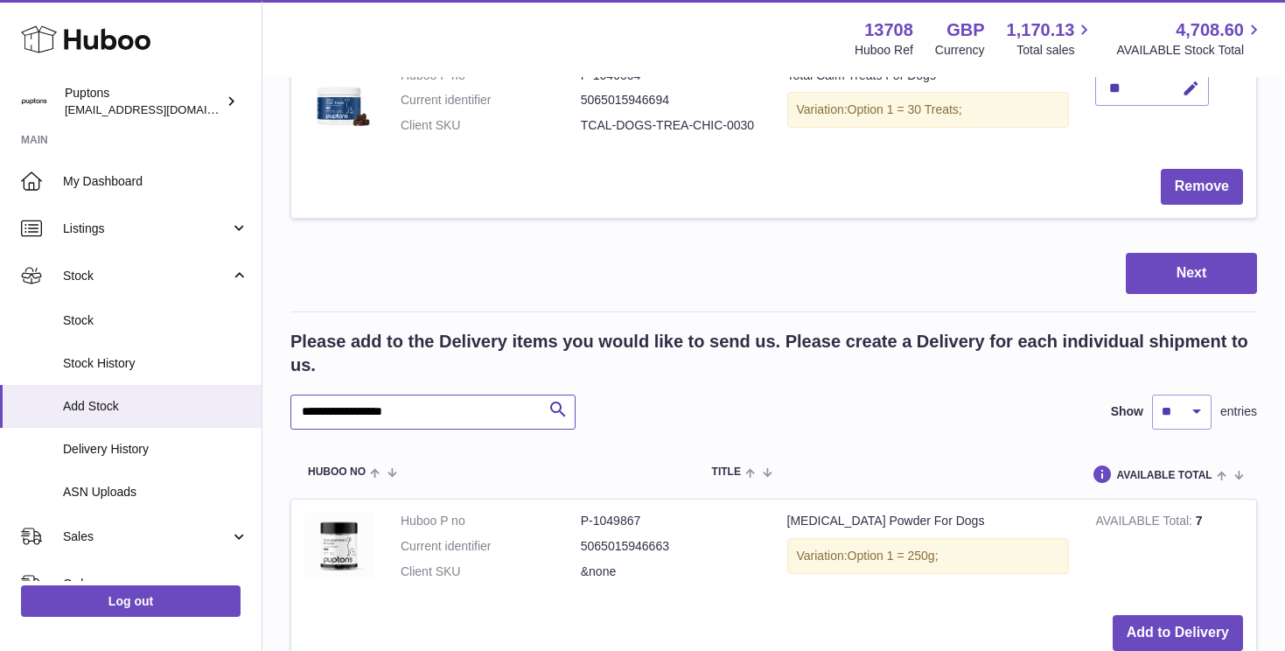
drag, startPoint x: 435, startPoint y: 409, endPoint x: 282, endPoint y: 409, distance: 153.1
click at [282, 409] on div "**********" at bounding box center [773, 364] width 1023 height 1542
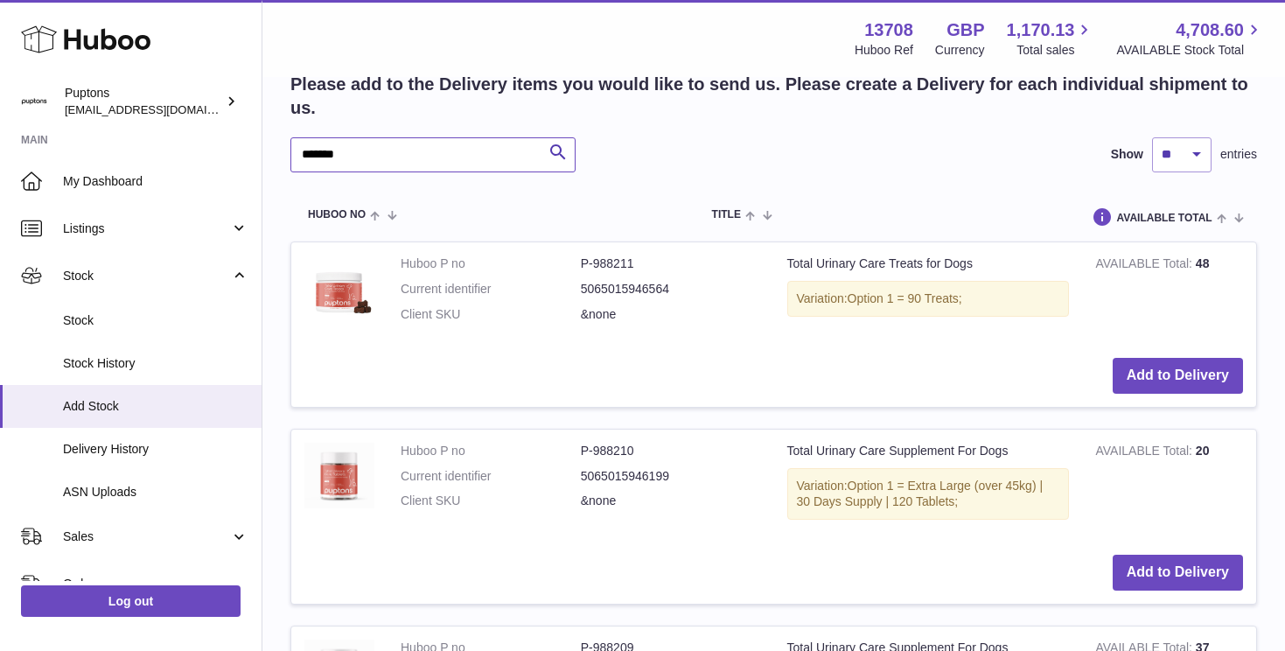
scroll to position [751, 0]
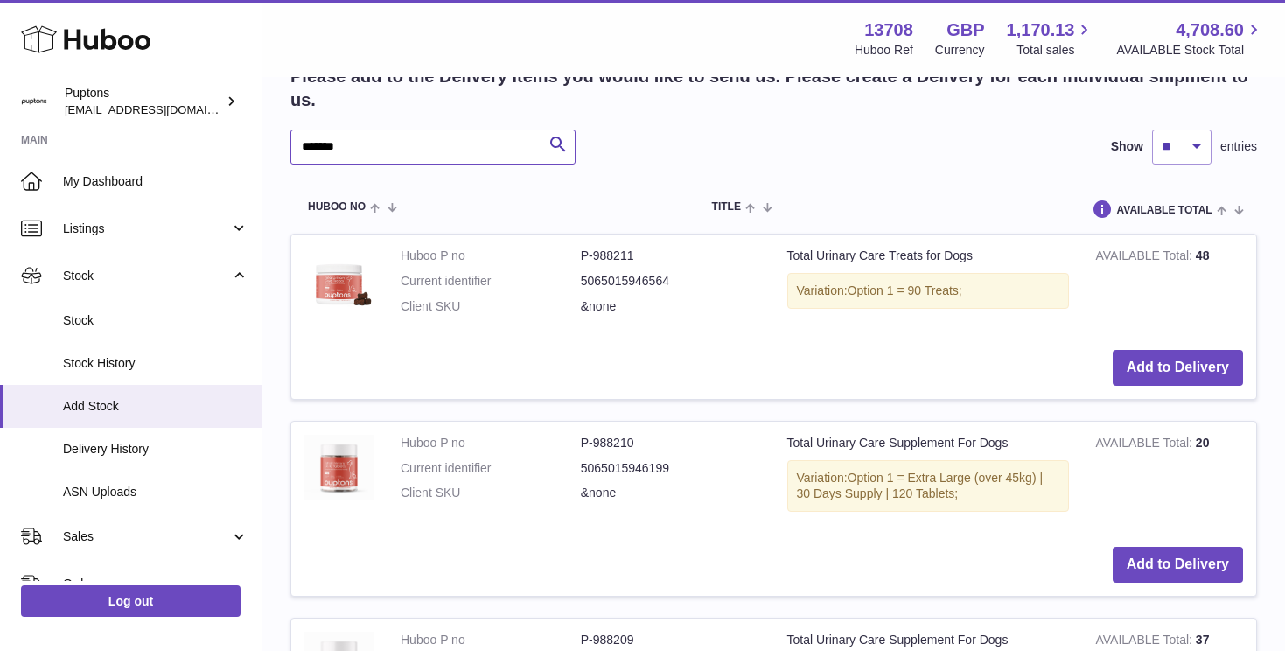
type input "*******"
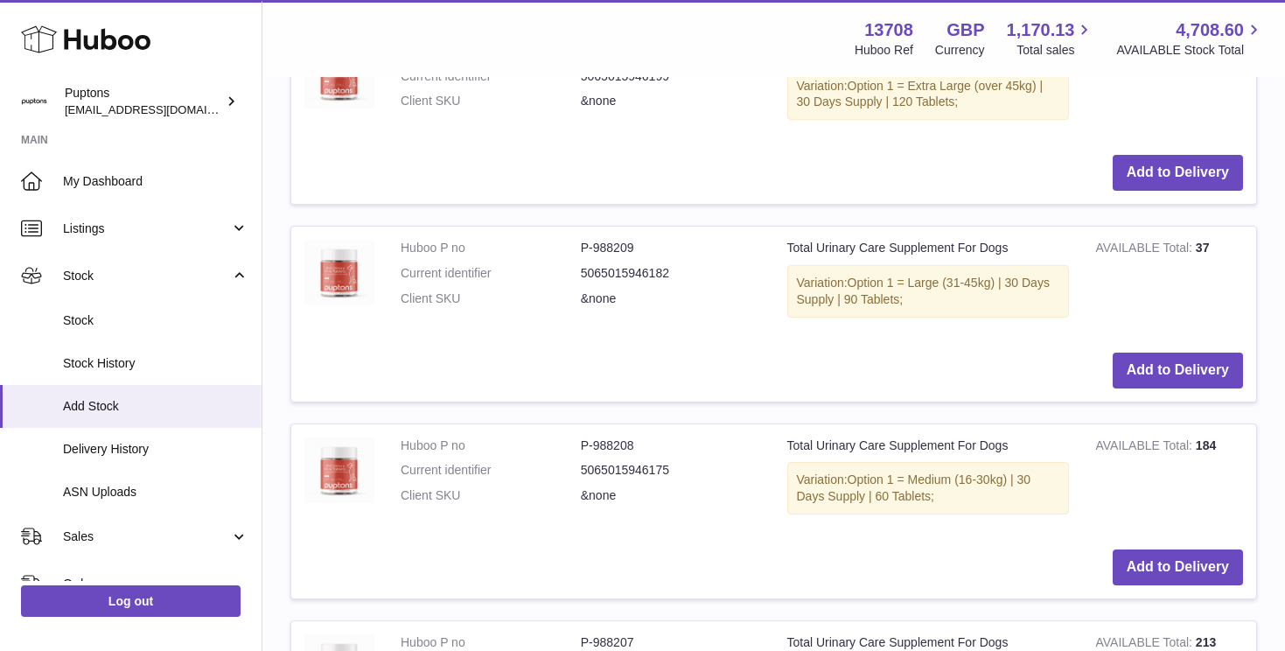
scroll to position [1118, 0]
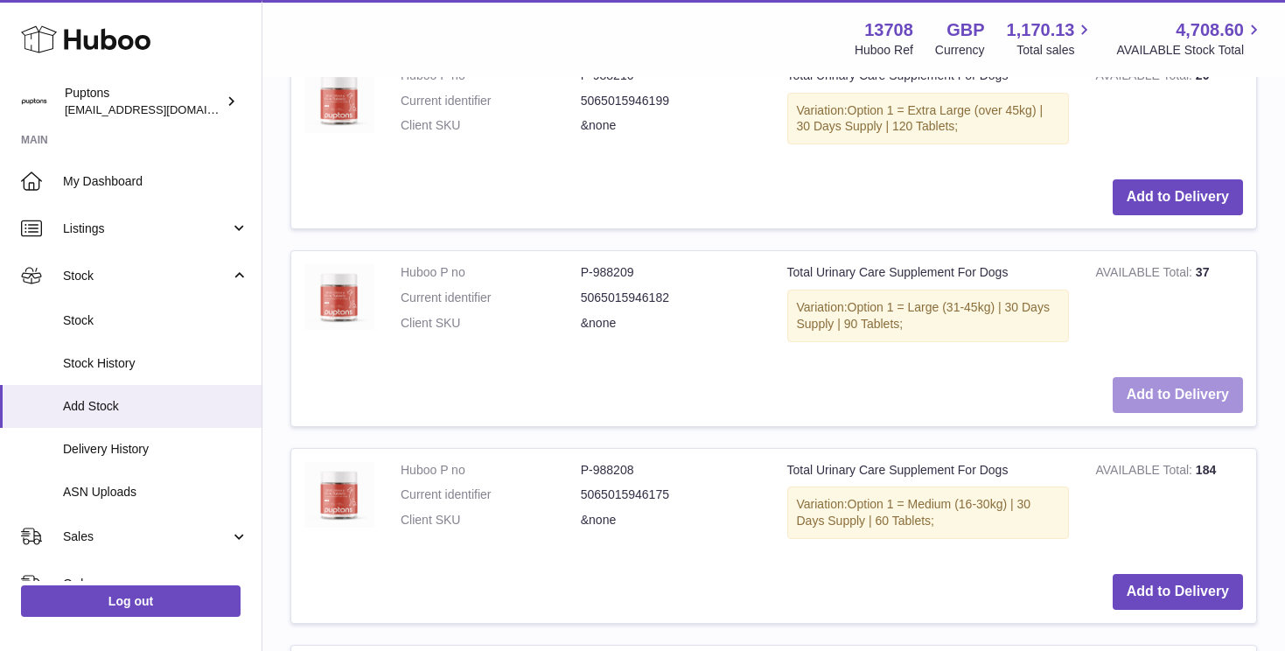
click at [1144, 395] on button "Add to Delivery" at bounding box center [1178, 395] width 130 height 36
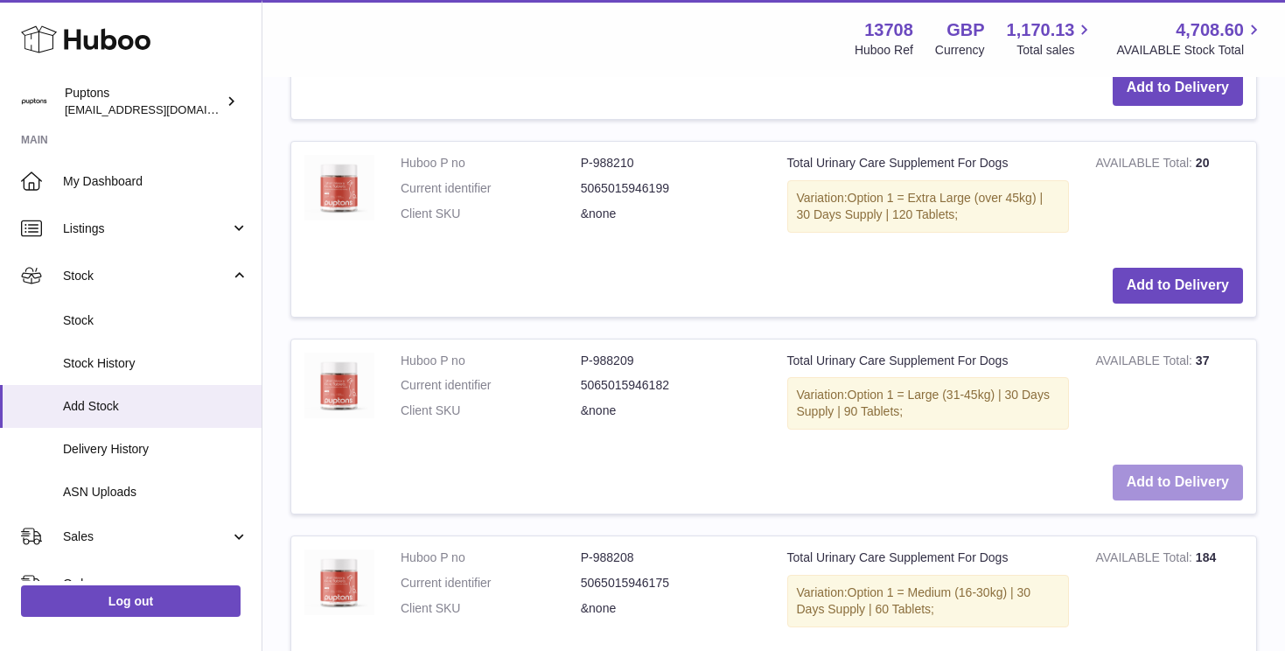
scroll to position [1200, 0]
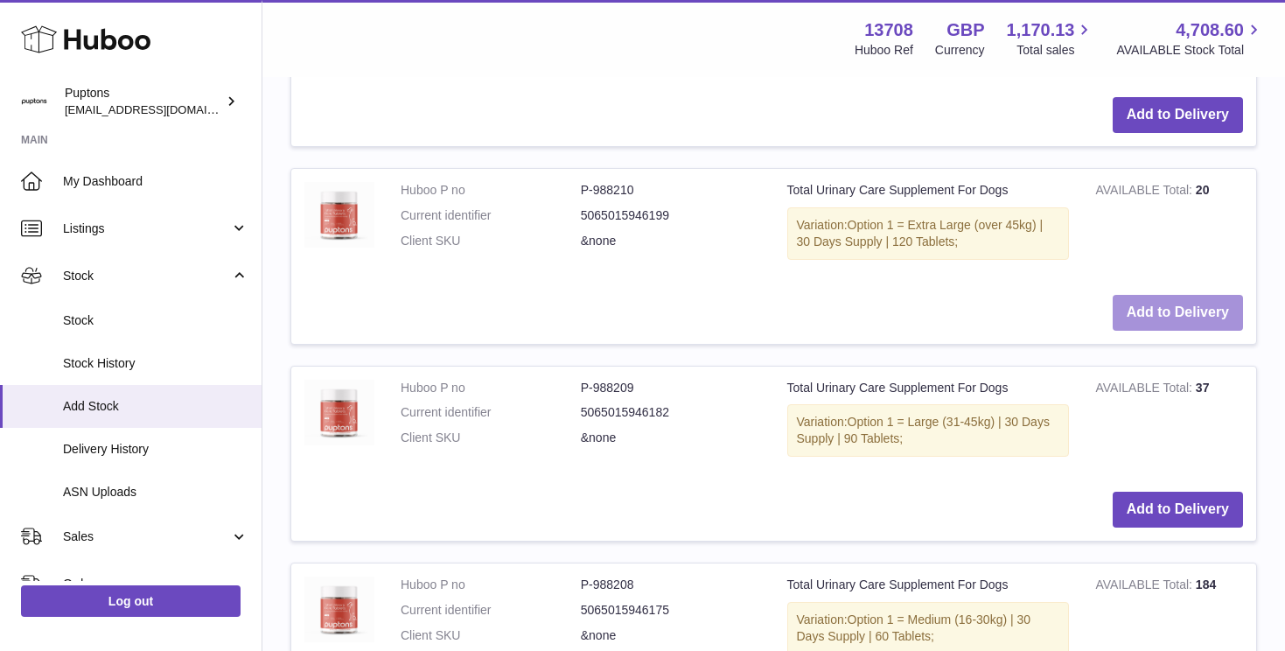
click at [1151, 311] on button "Add to Delivery" at bounding box center [1178, 313] width 130 height 36
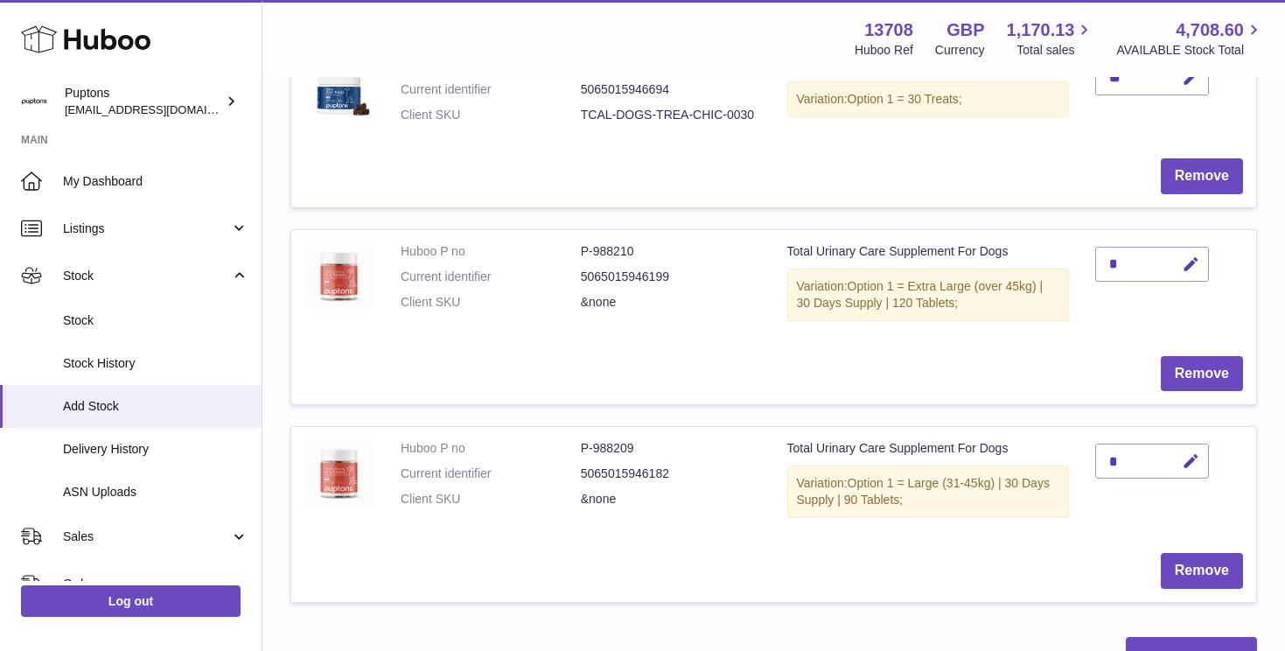
scroll to position [497, 0]
click at [1130, 257] on div "*" at bounding box center [1152, 263] width 114 height 35
click at [1119, 264] on div "*" at bounding box center [1152, 263] width 114 height 35
click at [1195, 265] on icon "button" at bounding box center [1191, 264] width 18 height 18
drag, startPoint x: 1121, startPoint y: 262, endPoint x: 1097, endPoint y: 262, distance: 23.6
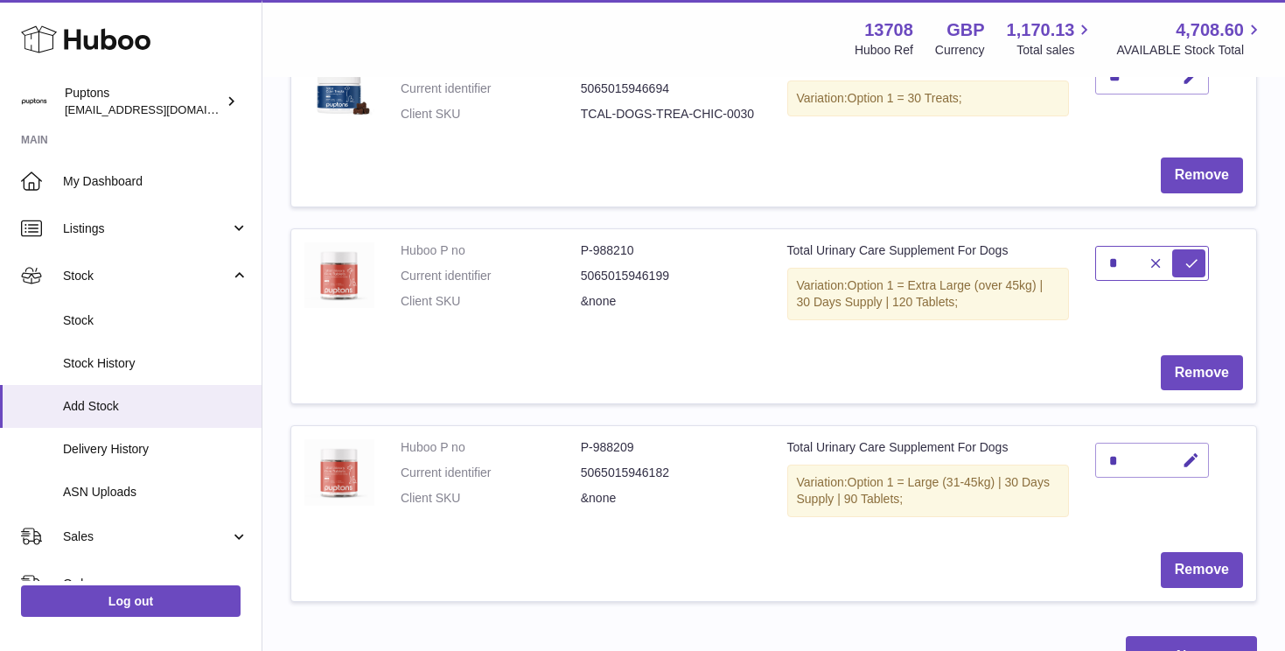
click at [1097, 262] on input "*" at bounding box center [1152, 263] width 114 height 35
type input "**"
click at [1185, 269] on icon "submit" at bounding box center [1192, 263] width 16 height 16
click at [1186, 462] on icon "button" at bounding box center [1191, 460] width 18 height 18
drag, startPoint x: 1132, startPoint y: 460, endPoint x: 1099, endPoint y: 459, distance: 33.3
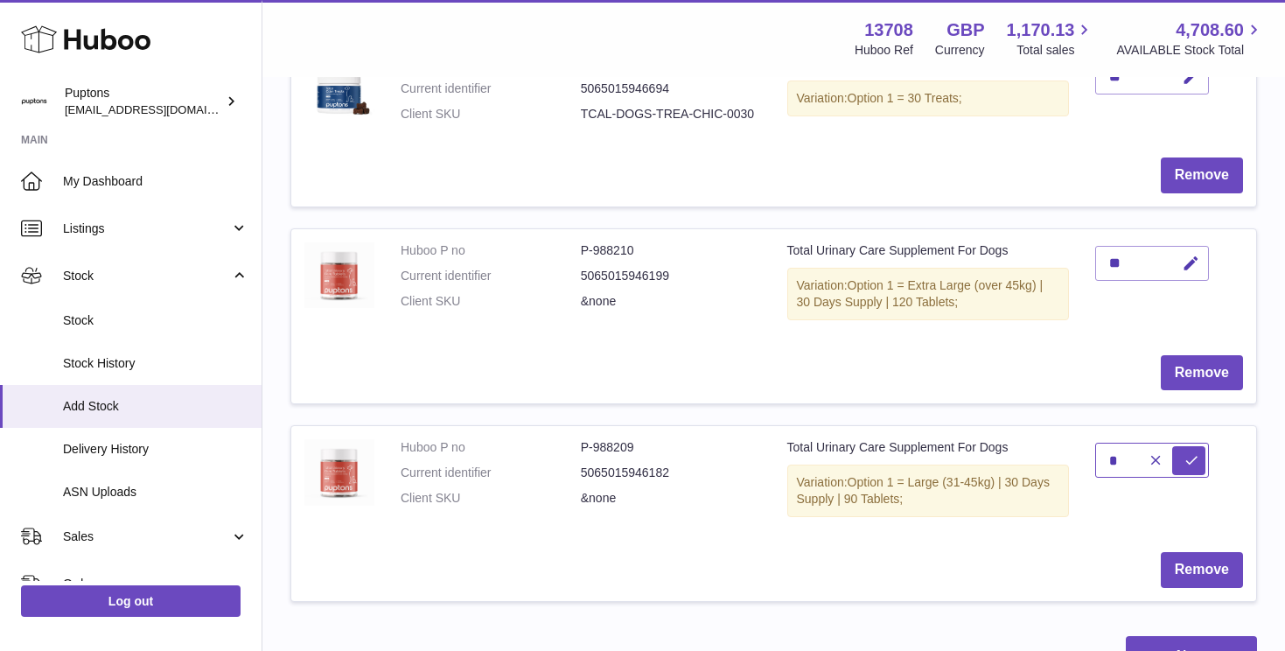
click at [1099, 459] on input "*" at bounding box center [1152, 460] width 114 height 35
type input "**"
click at [1181, 465] on button "submit" at bounding box center [1188, 460] width 33 height 28
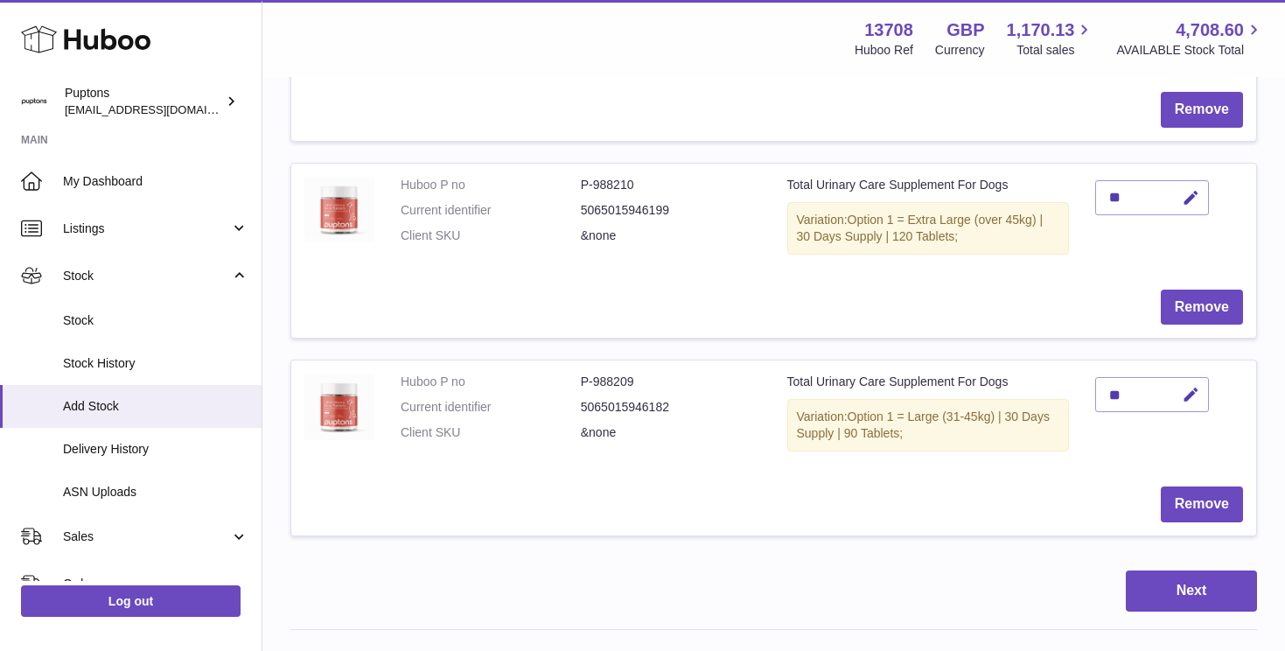
scroll to position [586, 0]
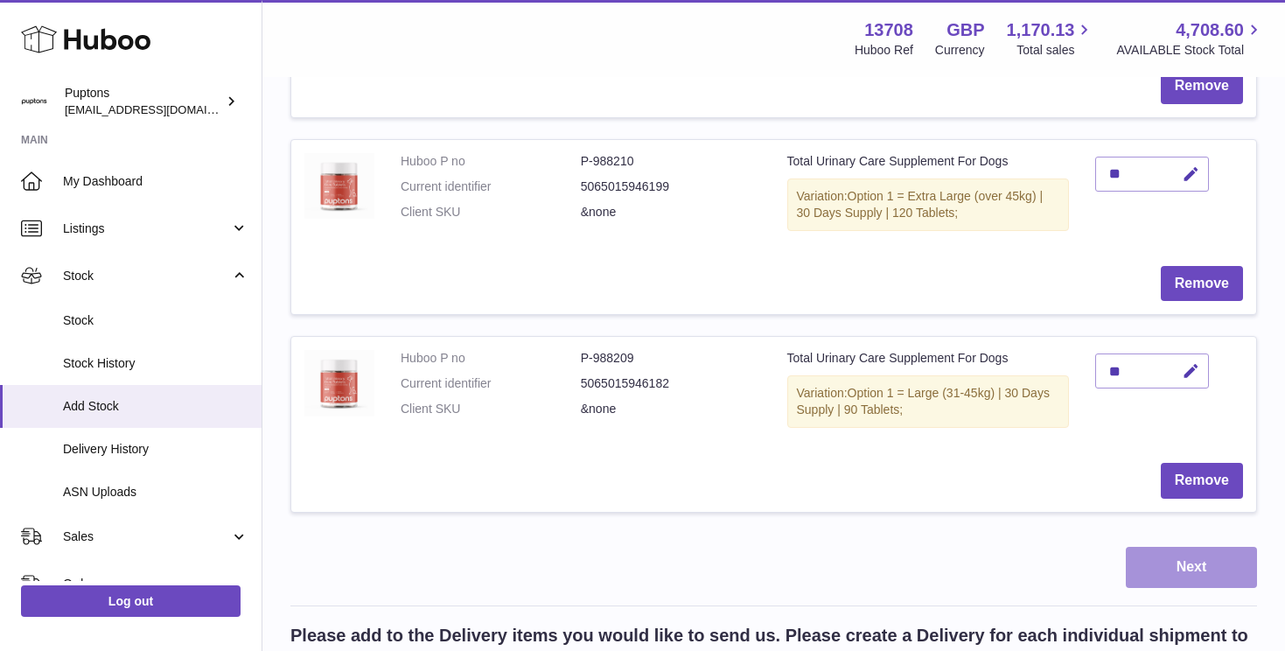
click at [1193, 577] on button "Next" at bounding box center [1191, 567] width 131 height 41
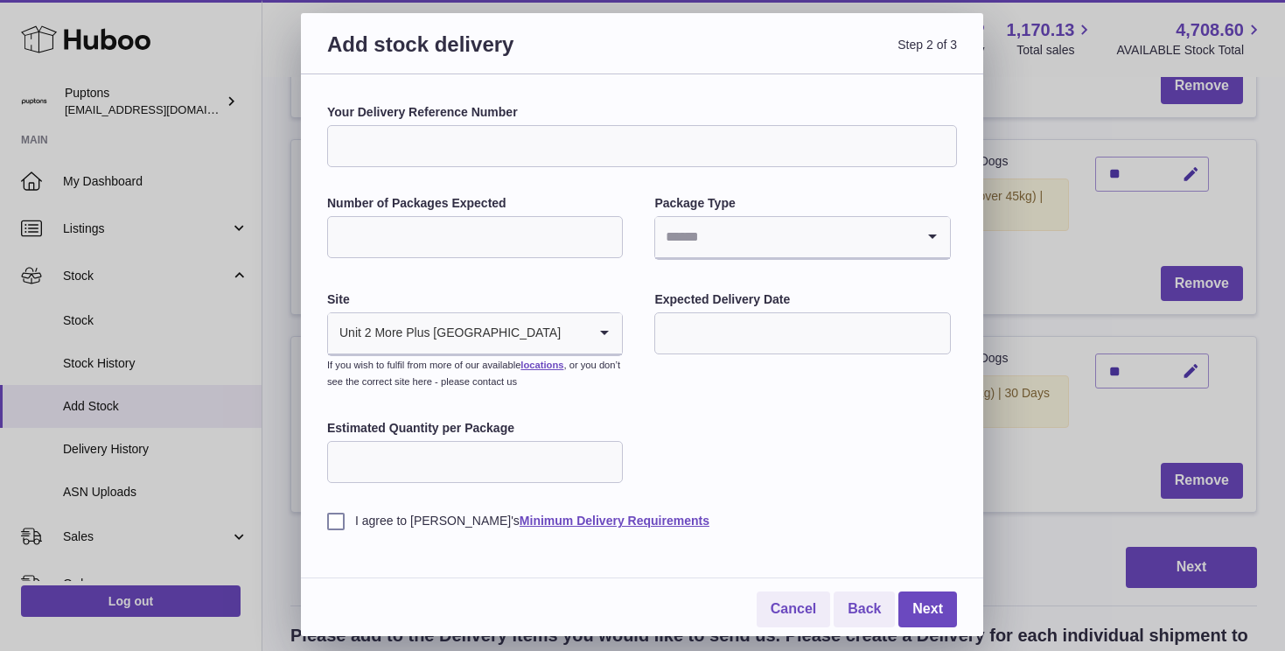
click at [369, 235] on input "Number of Packages Expected" at bounding box center [475, 237] width 296 height 42
type input "*"
click at [675, 241] on input "Search for option" at bounding box center [784, 237] width 259 height 40
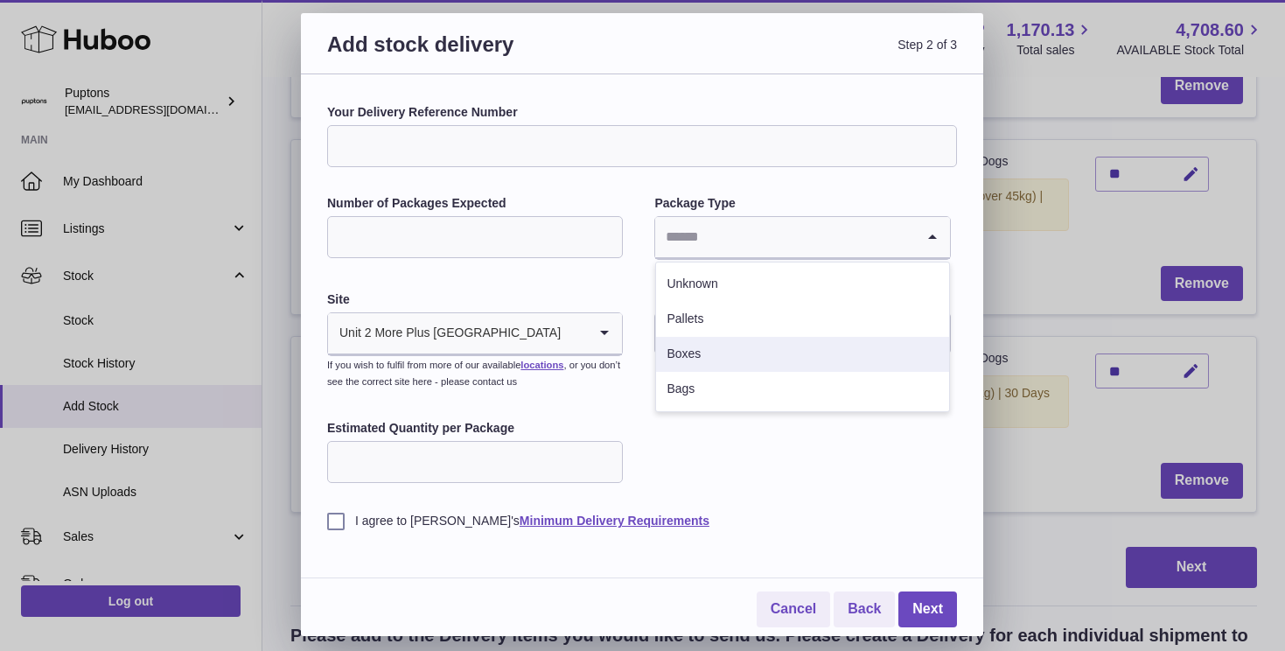
click at [689, 349] on li "Boxes" at bounding box center [802, 354] width 292 height 35
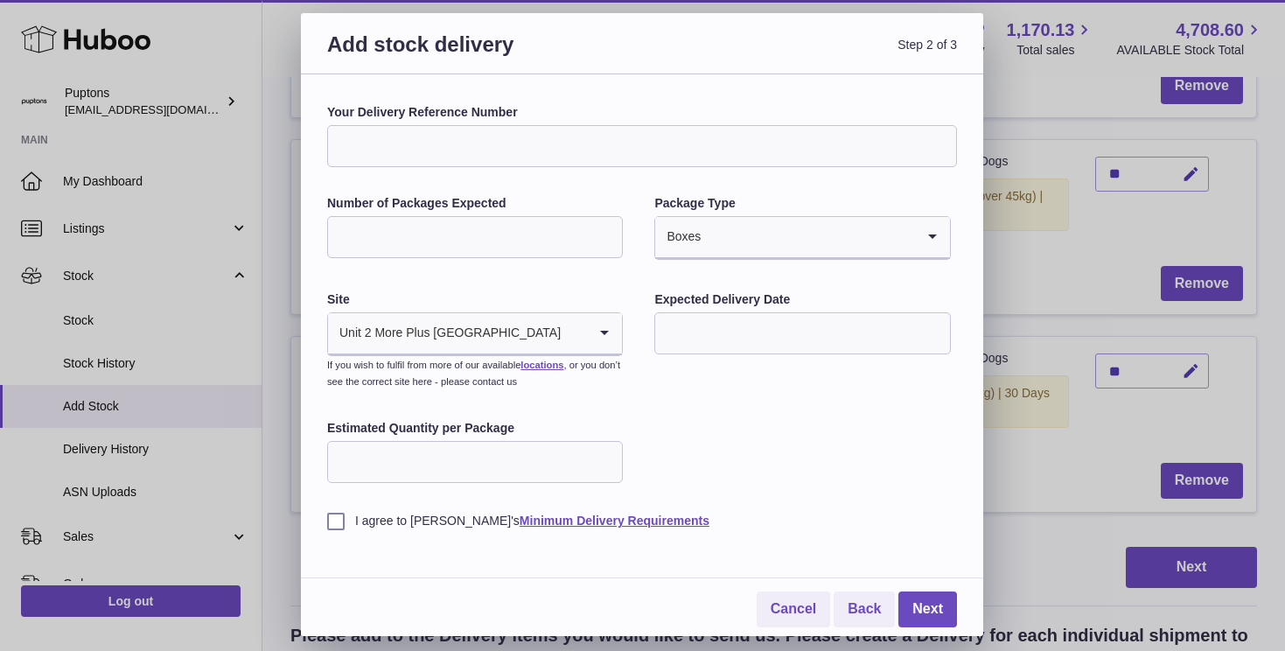
click at [701, 334] on input "text" at bounding box center [802, 333] width 296 height 42
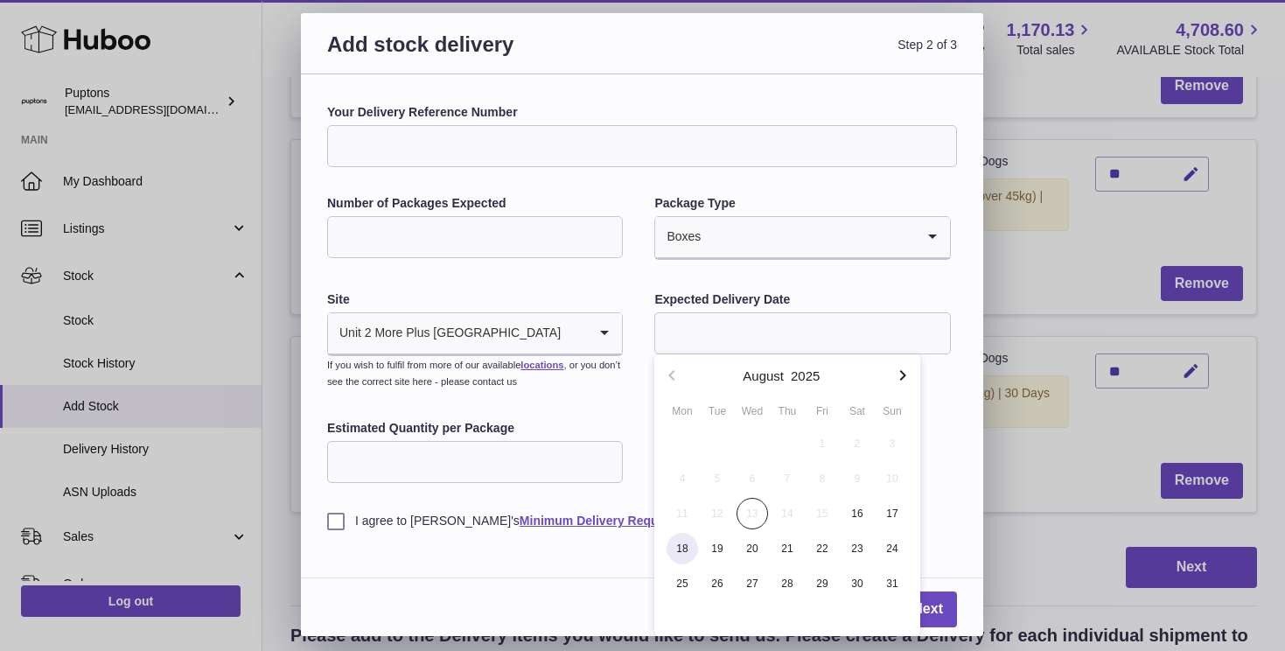
click at [691, 545] on span "18" at bounding box center [682, 548] width 31 height 31
type input "**********"
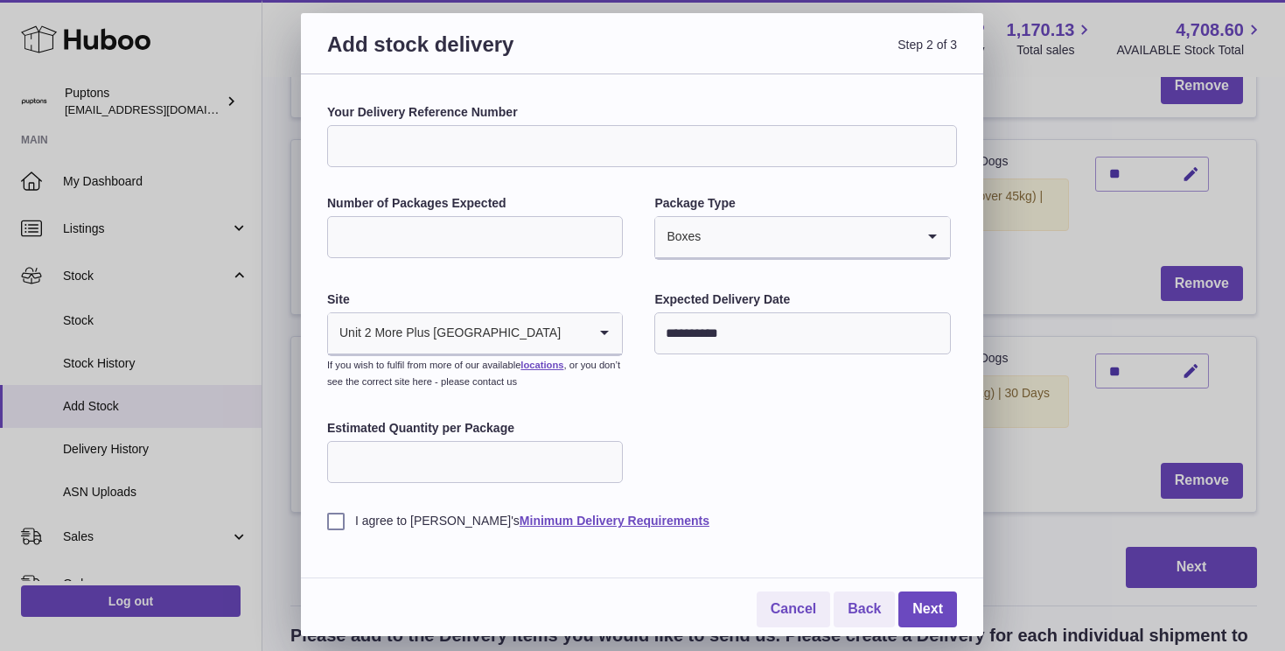
click at [491, 456] on input "Estimated Quantity per Package" at bounding box center [475, 462] width 296 height 42
type input "**"
click at [429, 150] on input "Your Delivery Reference Number" at bounding box center [642, 146] width 630 height 42
drag, startPoint x: 464, startPoint y: 147, endPoint x: 507, endPoint y: 145, distance: 42.9
click at [507, 146] on input "**********" at bounding box center [642, 146] width 630 height 42
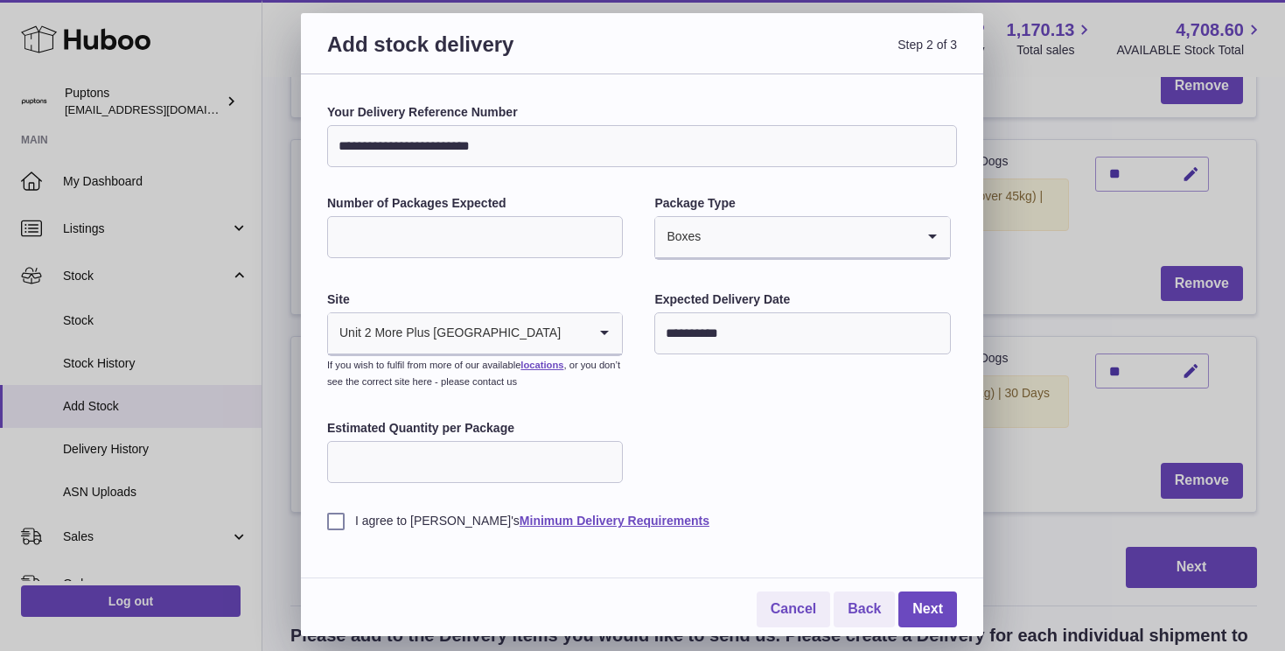
click at [507, 145] on input "**********" at bounding box center [642, 146] width 630 height 42
click at [558, 150] on input "**********" at bounding box center [642, 146] width 630 height 42
click at [619, 150] on input "**********" at bounding box center [642, 146] width 630 height 42
type input "**********"
click at [345, 524] on label "I agree to Huboo's Minimum Delivery Requirements" at bounding box center [642, 521] width 630 height 17
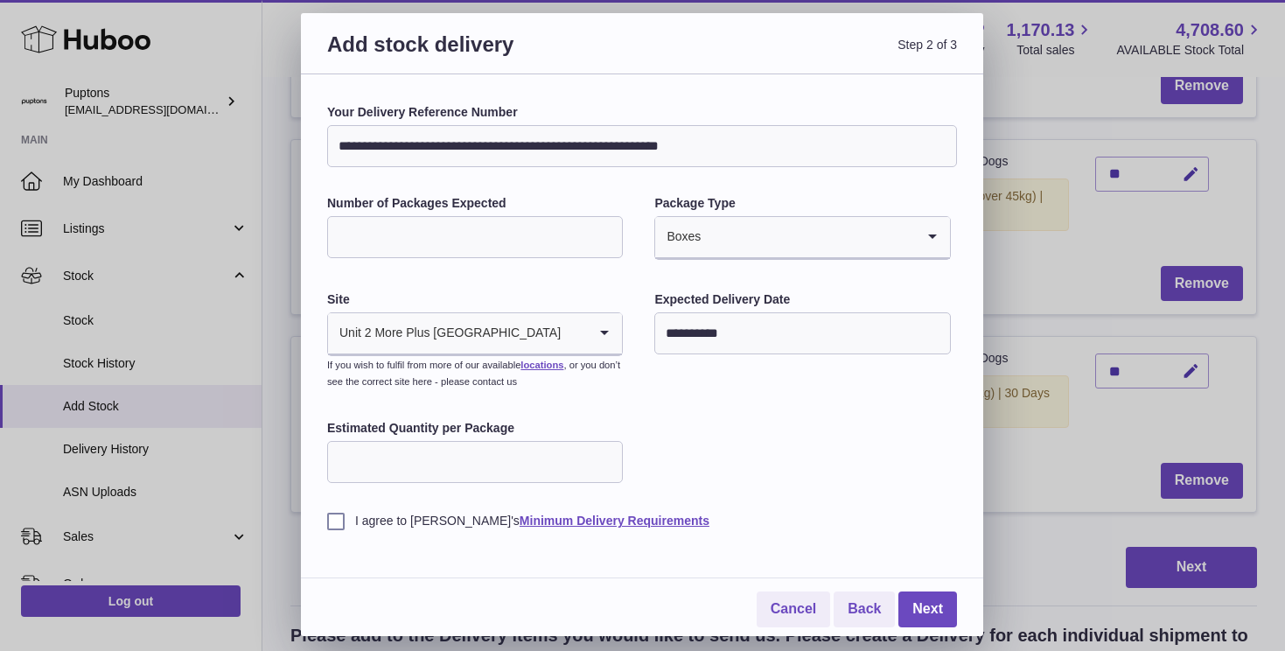
click at [693, 325] on input "**********" at bounding box center [802, 333] width 296 height 42
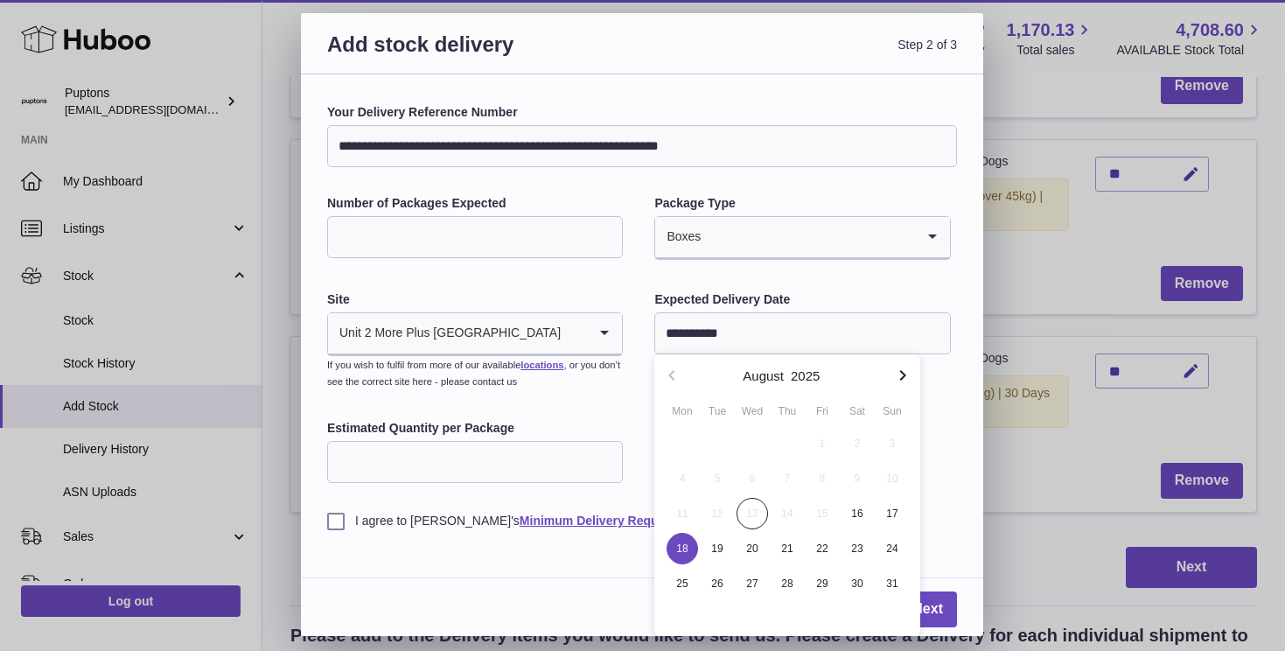
click at [935, 479] on div "**********" at bounding box center [642, 316] width 630 height 425
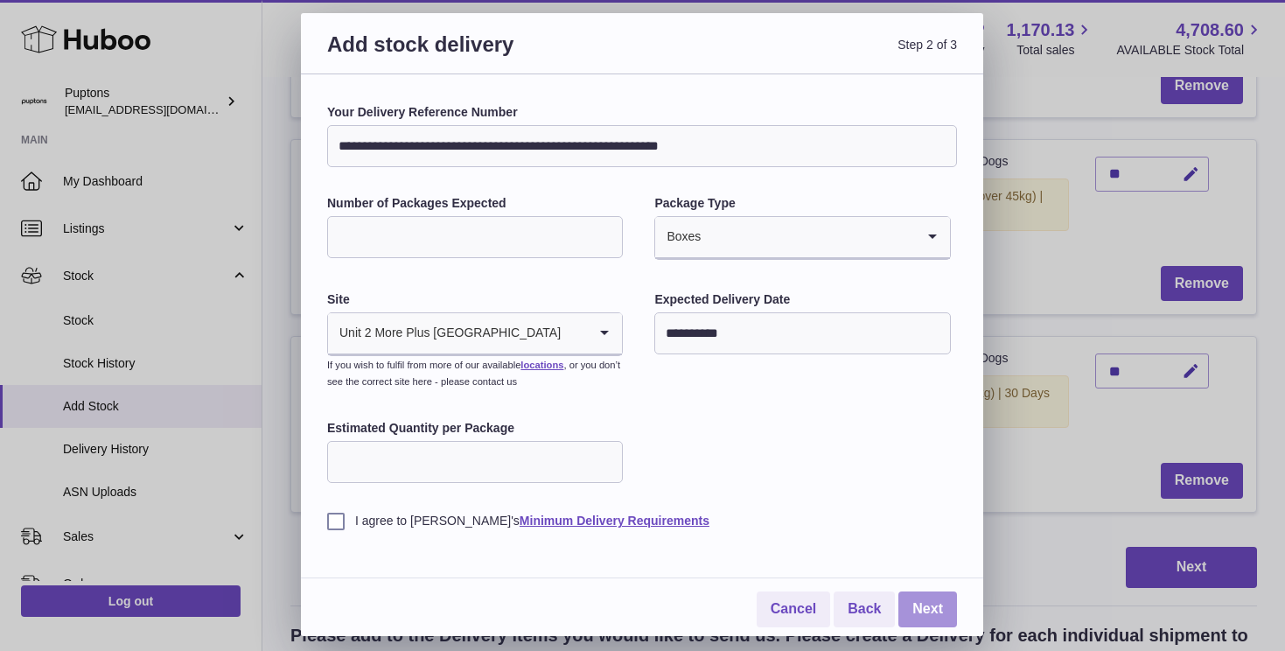
click at [935, 607] on link "Next" at bounding box center [928, 609] width 59 height 36
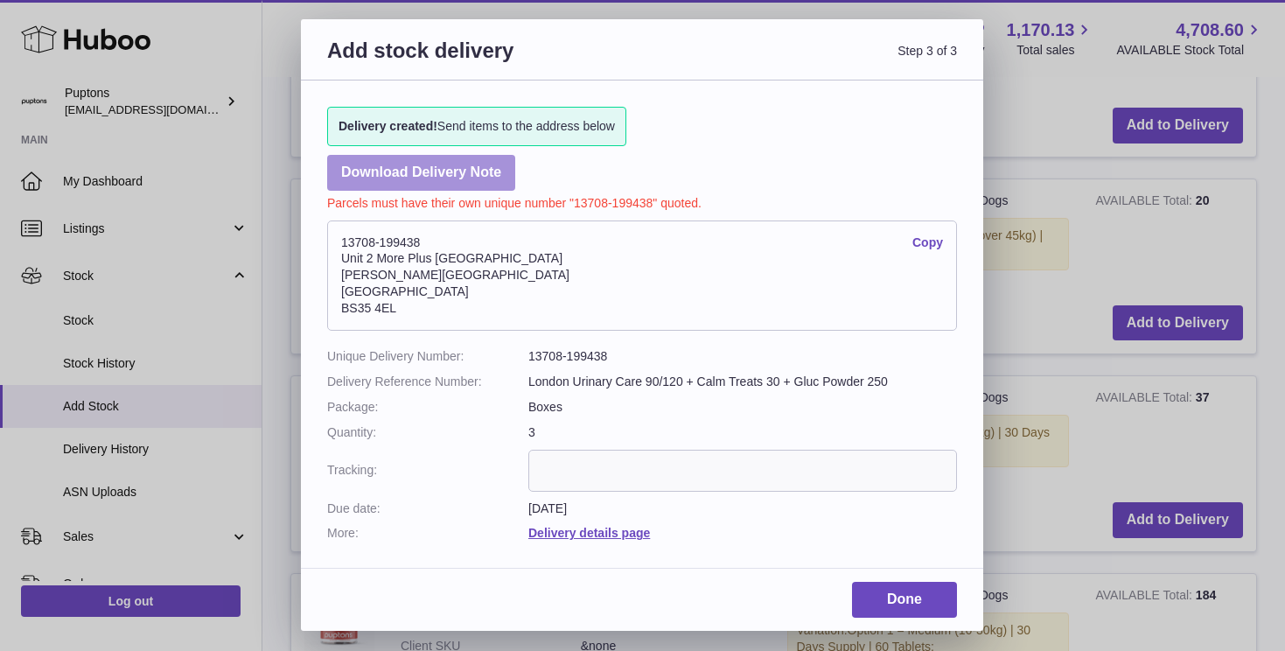
scroll to position [597, 0]
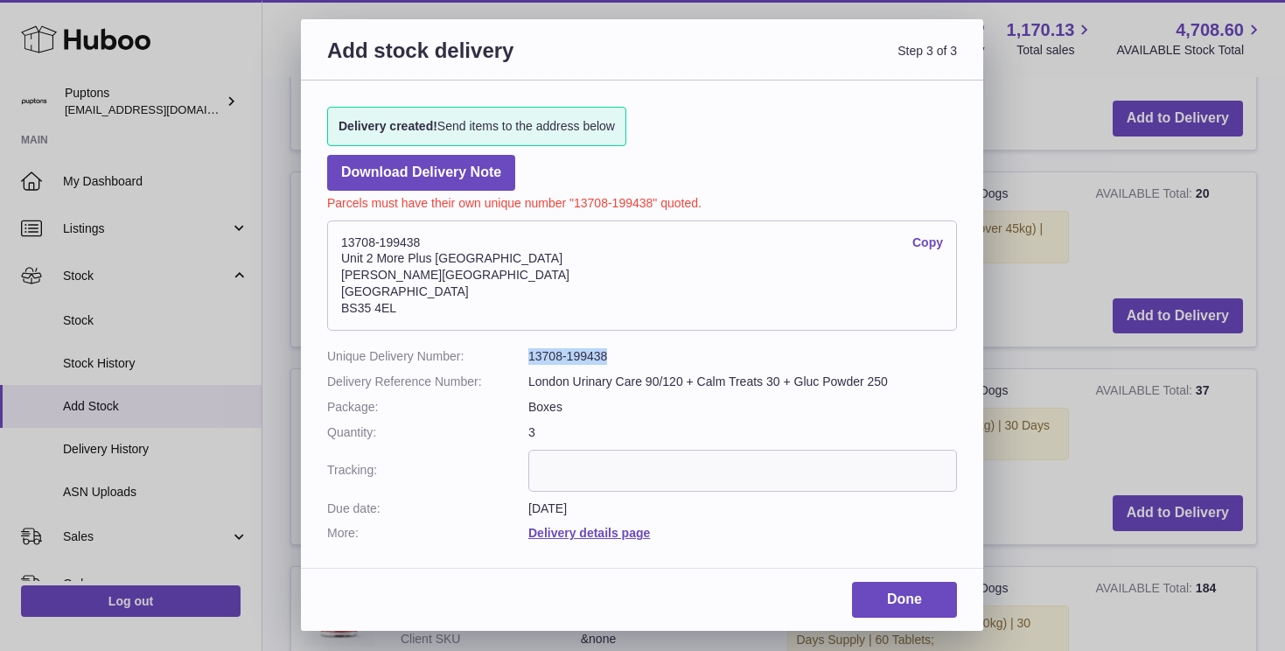
drag, startPoint x: 610, startPoint y: 358, endPoint x: 527, endPoint y: 359, distance: 83.1
click at [527, 359] on dl "Unique Delivery Number: 13708-199438 Delivery Reference Number: London Urinary …" at bounding box center [642, 444] width 630 height 193
copy dl "13708-199438"
click at [914, 592] on link "Done" at bounding box center [904, 600] width 105 height 36
